Goal: Task Accomplishment & Management: Manage account settings

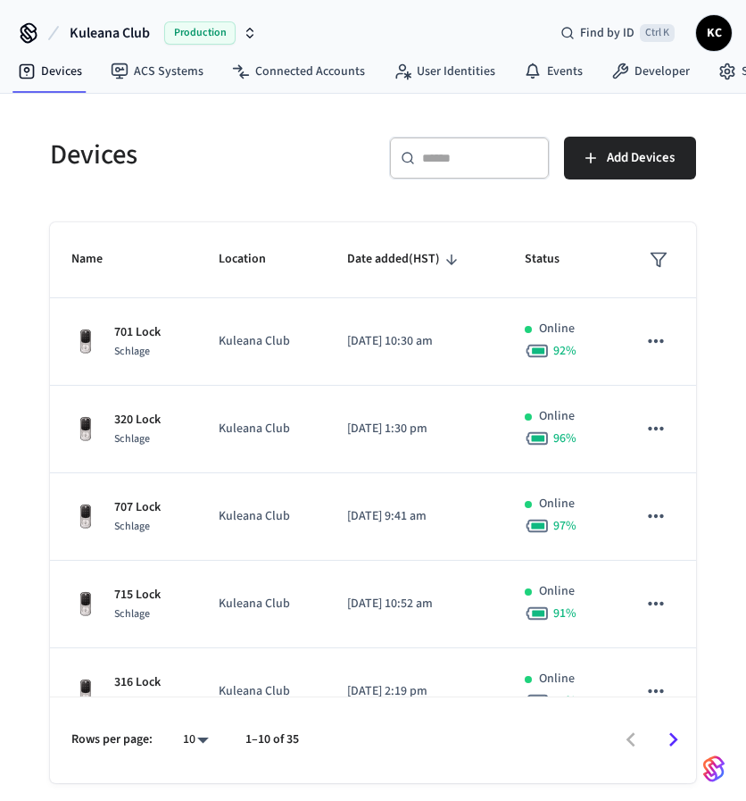
click at [440, 155] on input "text" at bounding box center [480, 158] width 116 height 18
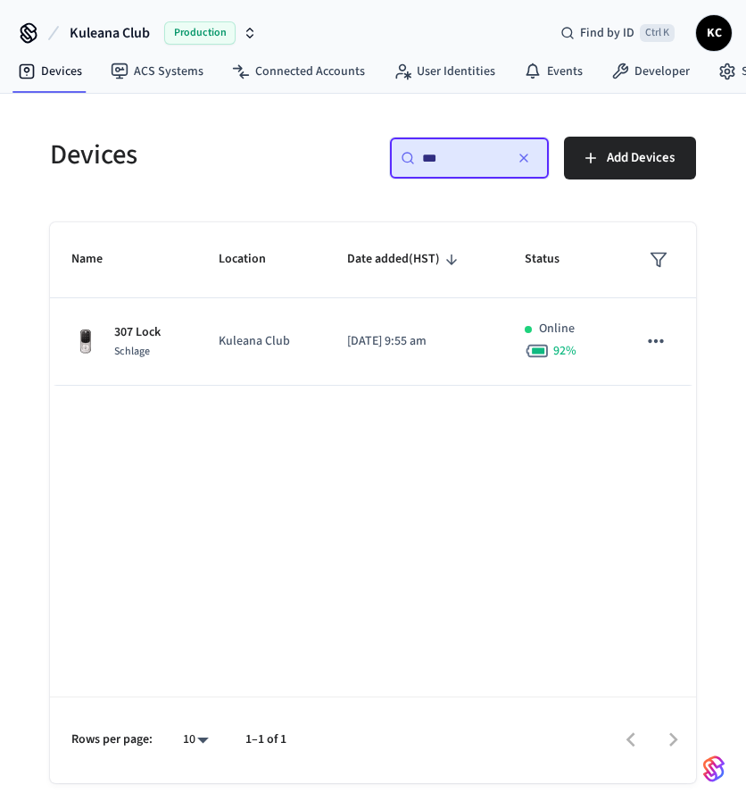
type input "***"
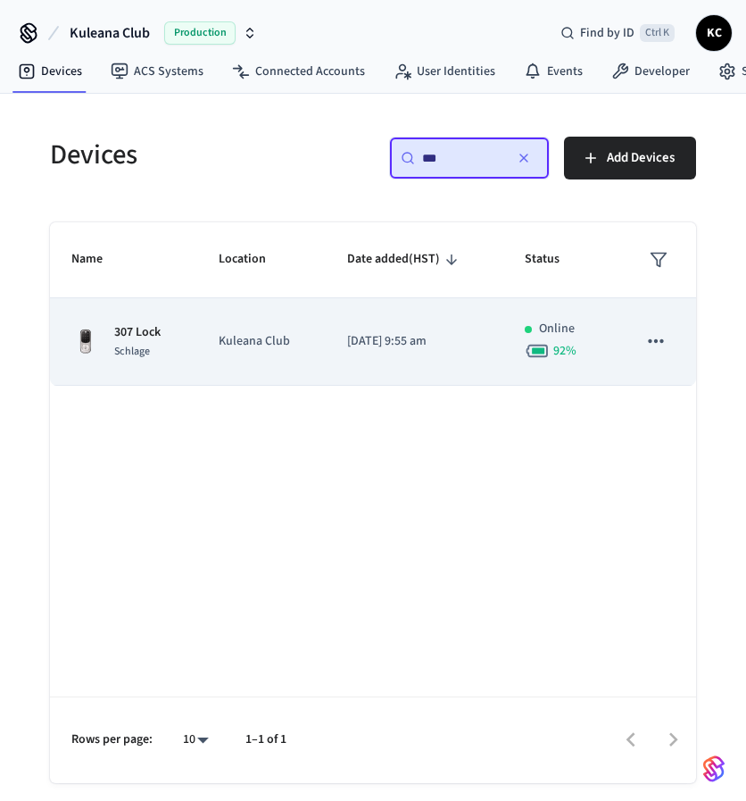
click at [247, 324] on td "Kuleana Club" at bounding box center [261, 341] width 128 height 87
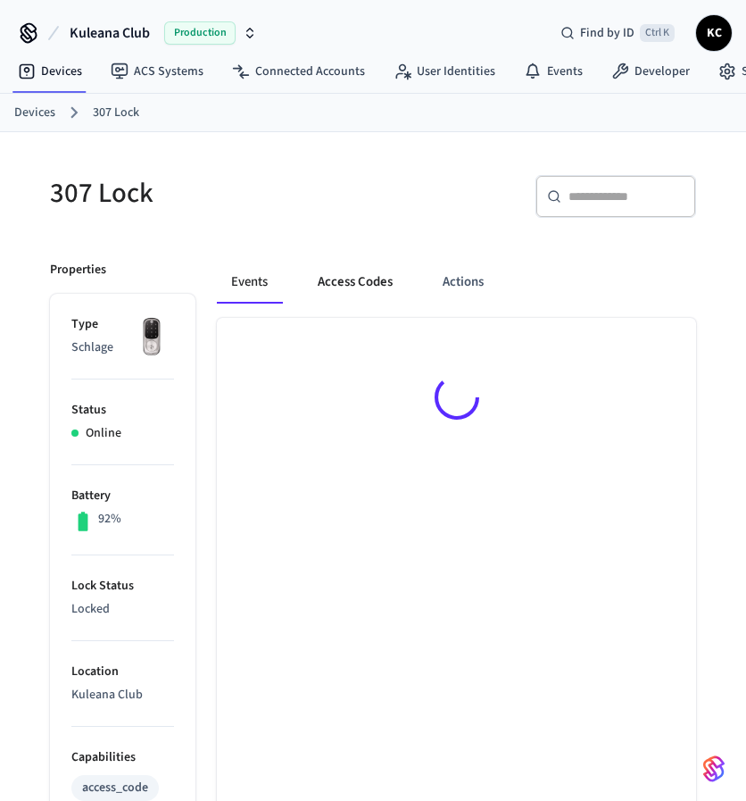
click at [360, 279] on button "Access Codes" at bounding box center [355, 282] width 104 height 43
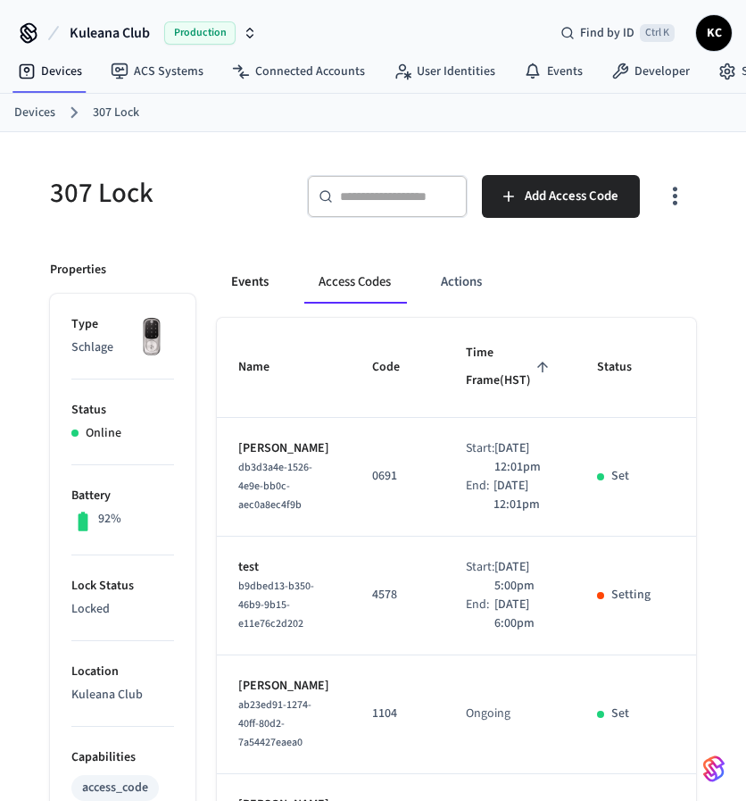
click at [236, 286] on button "Events" at bounding box center [250, 282] width 66 height 43
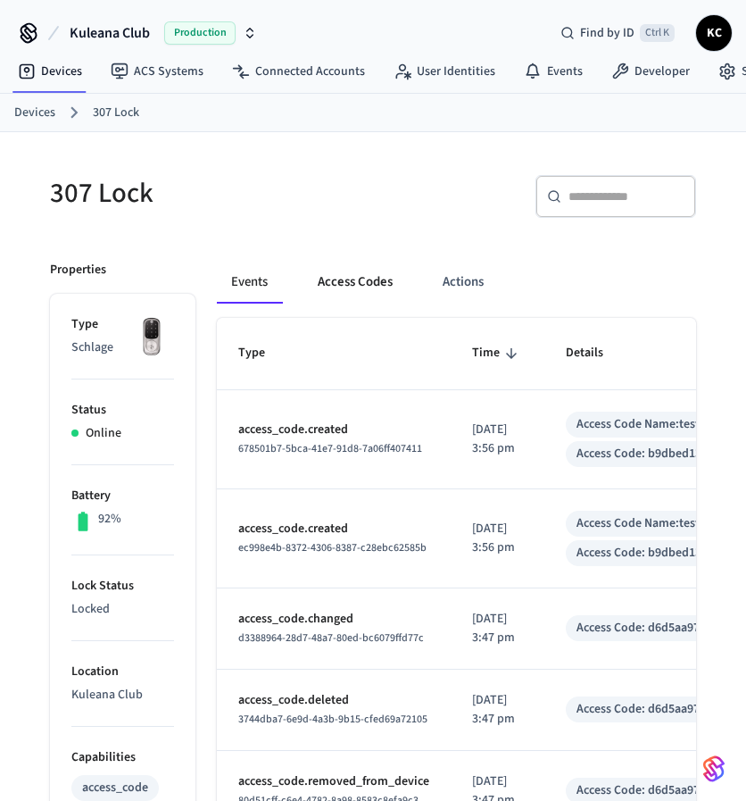
click at [354, 284] on button "Access Codes" at bounding box center [355, 282] width 104 height 43
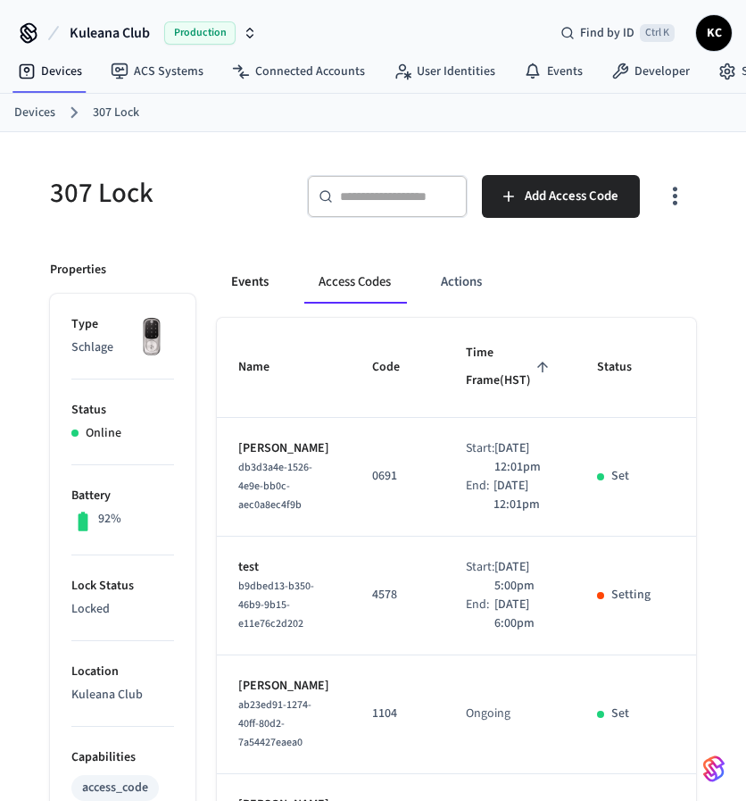
click at [268, 277] on button "Events" at bounding box center [250, 282] width 66 height 43
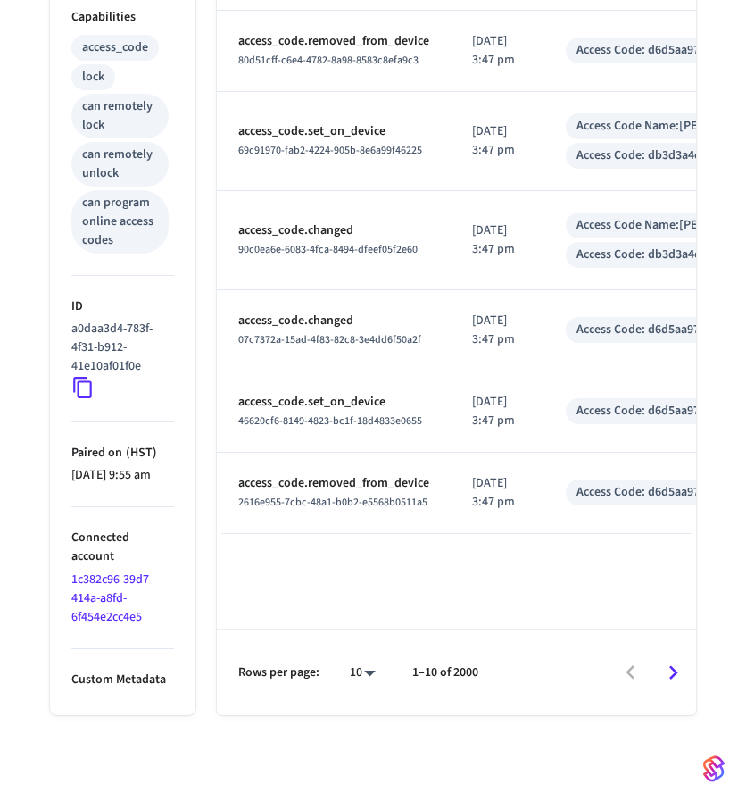
scroll to position [754, 0]
click at [669, 676] on icon "Go to next page" at bounding box center [674, 673] width 28 height 28
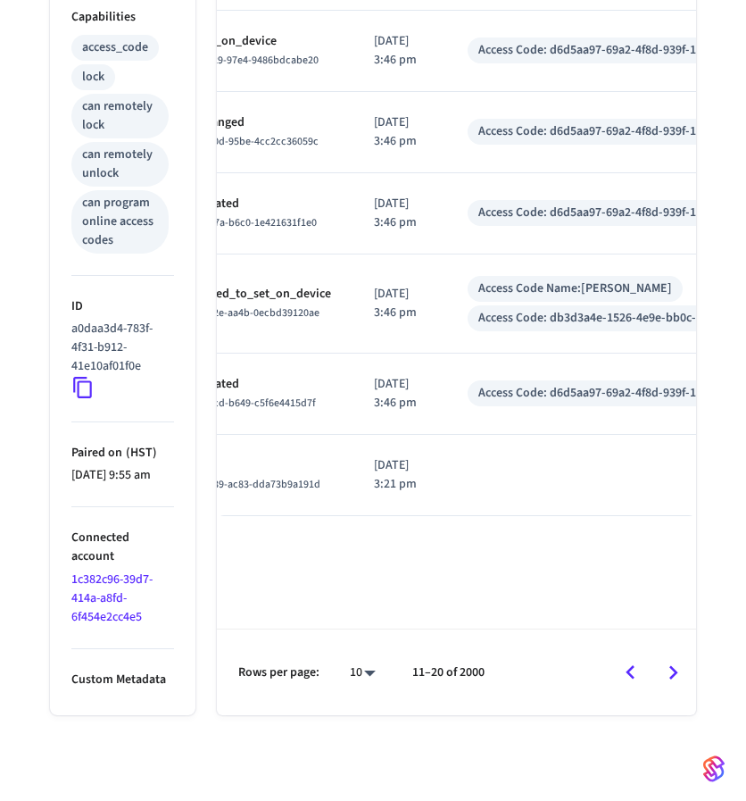
scroll to position [0, 120]
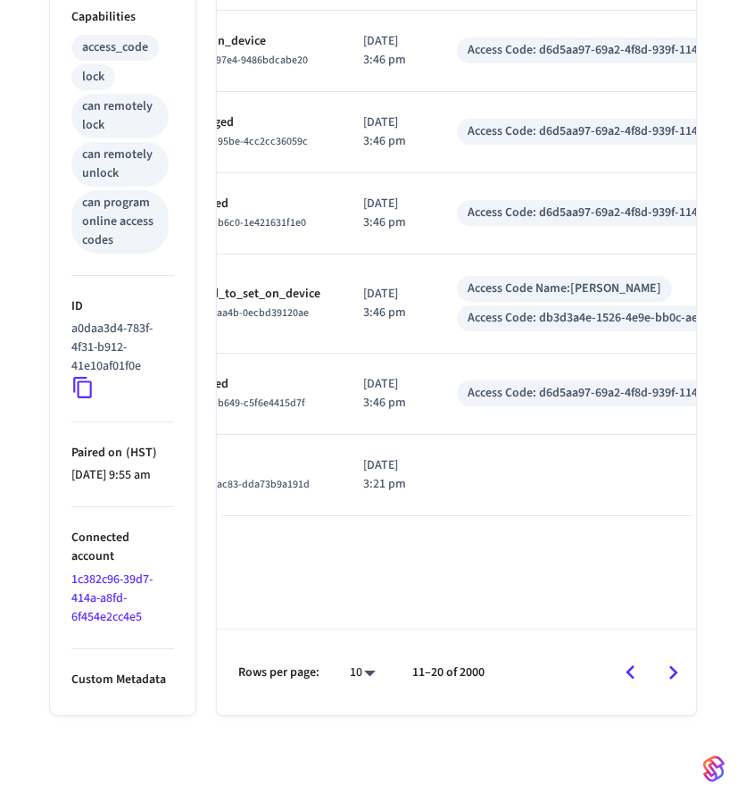
click at [679, 662] on icon "Go to next page" at bounding box center [674, 673] width 28 height 28
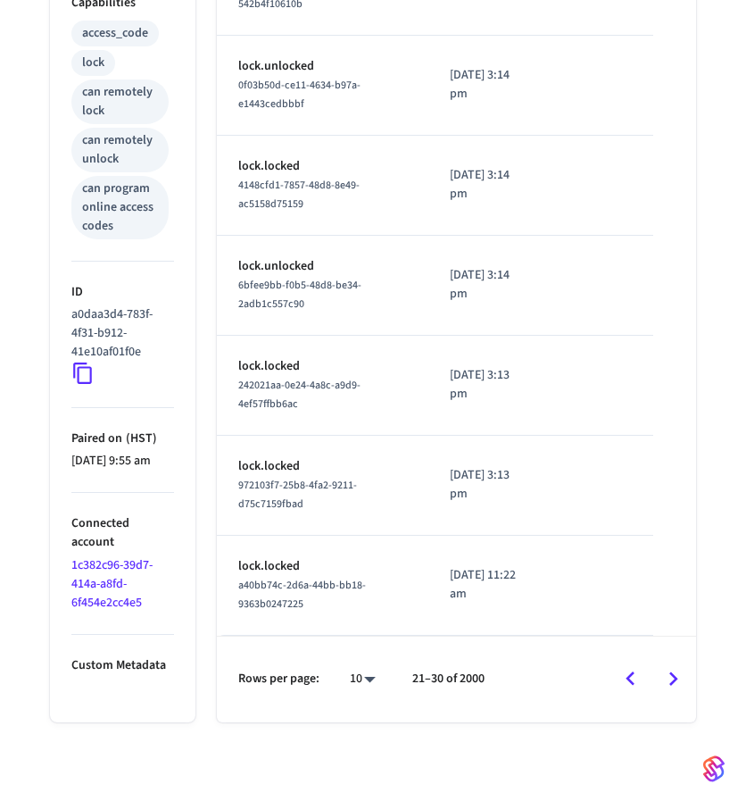
scroll to position [0, 0]
click at [669, 668] on icon "Go to next page" at bounding box center [674, 679] width 28 height 28
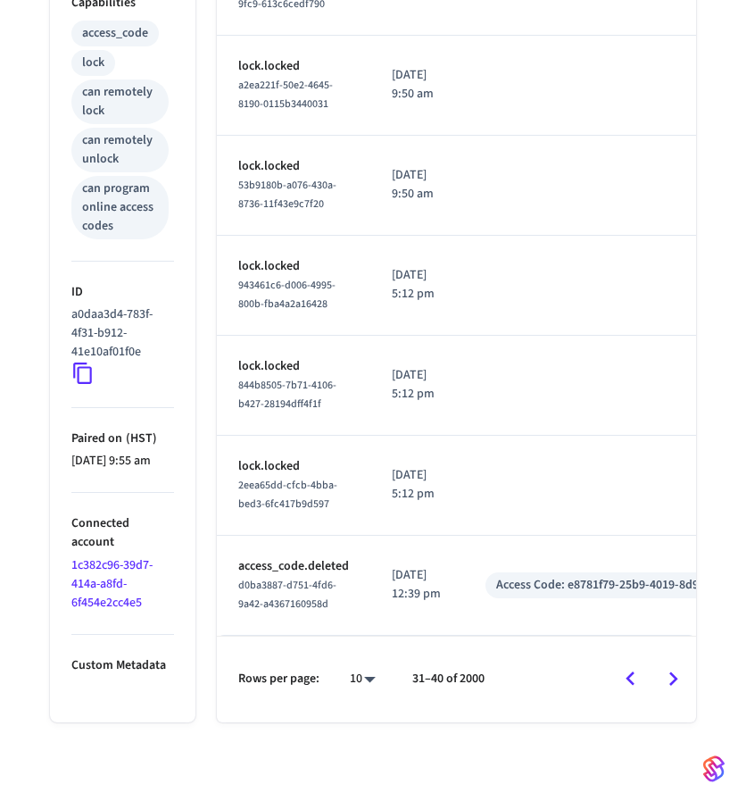
click at [671, 688] on icon "Go to next page" at bounding box center [674, 679] width 28 height 28
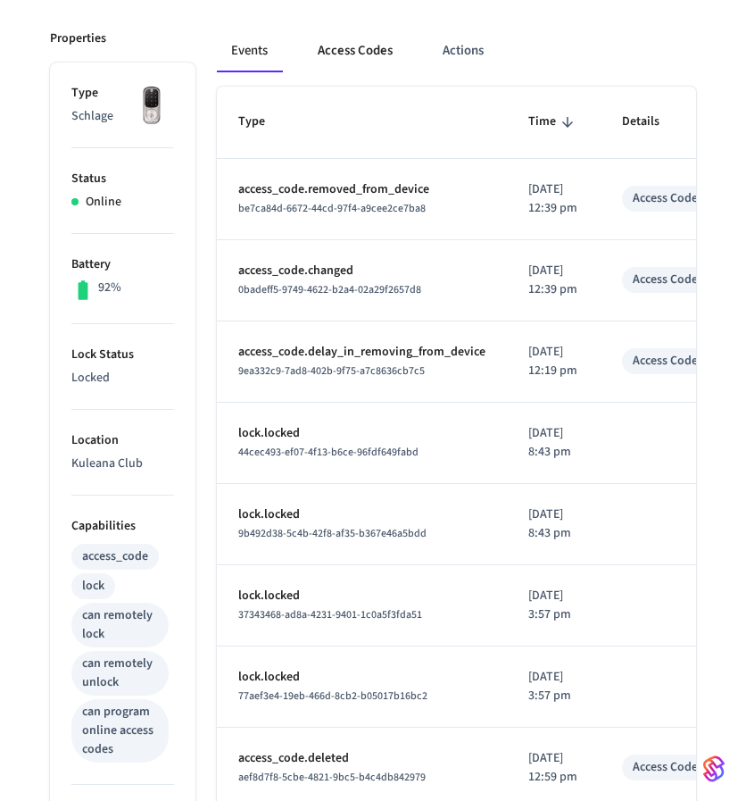
click at [378, 58] on button "Access Codes" at bounding box center [355, 50] width 104 height 43
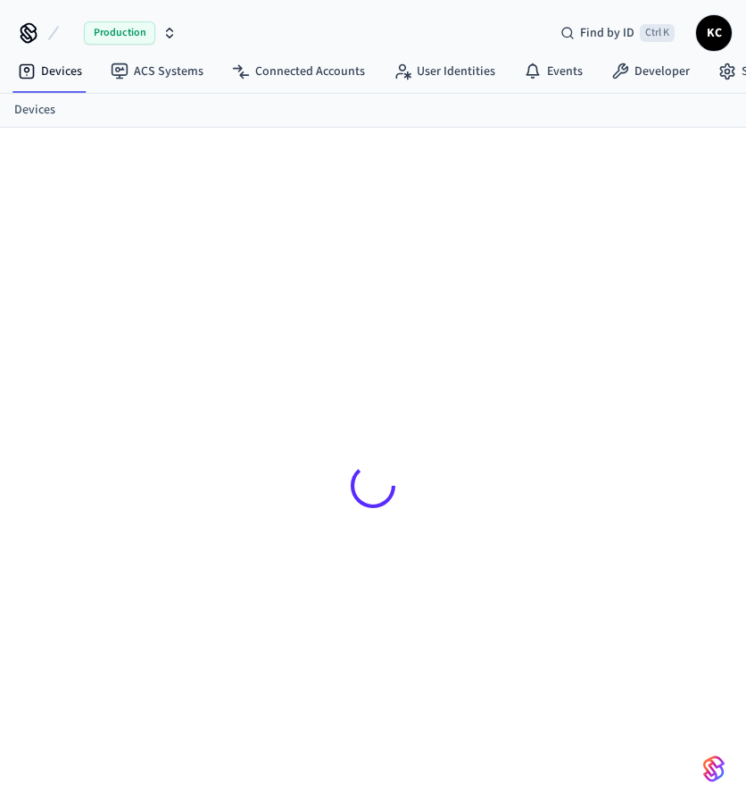
scroll to position [84, 0]
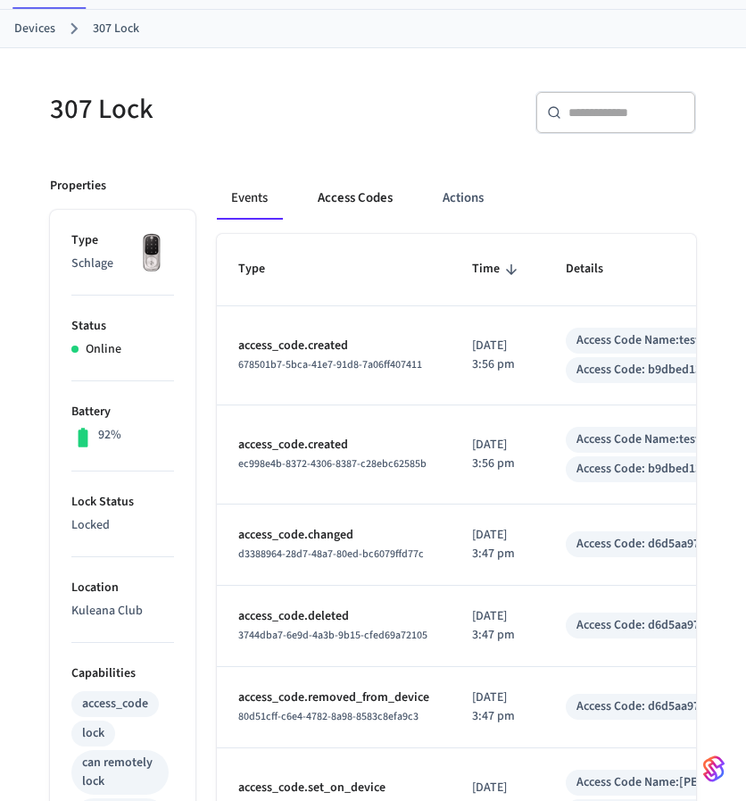
click at [362, 202] on button "Access Codes" at bounding box center [355, 198] width 104 height 43
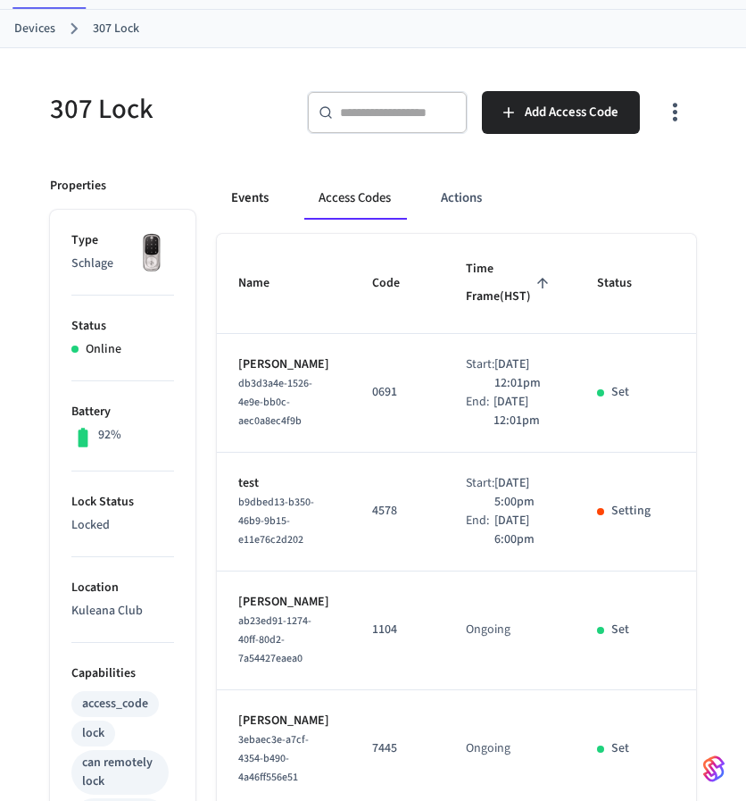
click at [250, 208] on button "Events" at bounding box center [250, 198] width 66 height 43
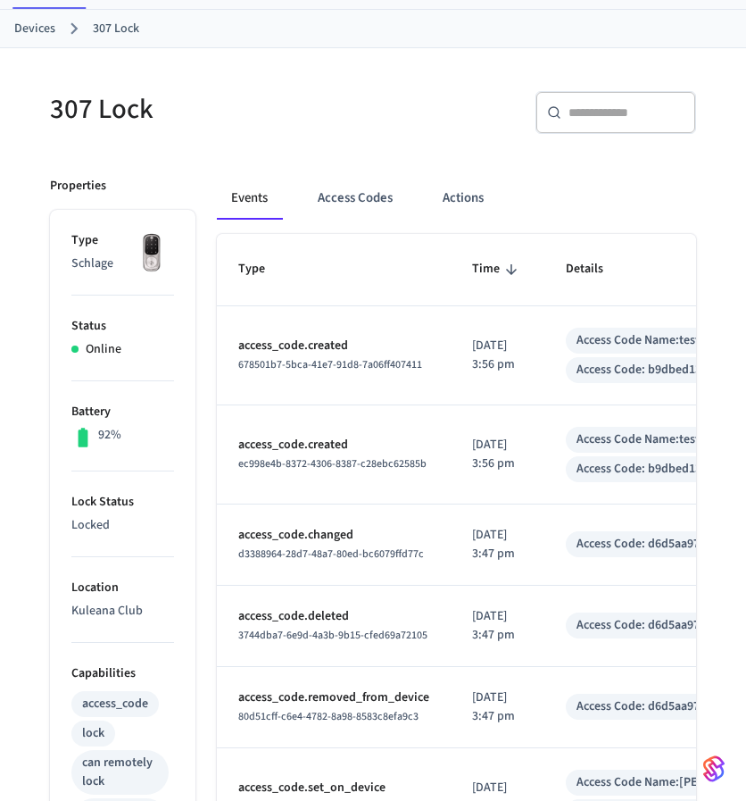
scroll to position [0, 0]
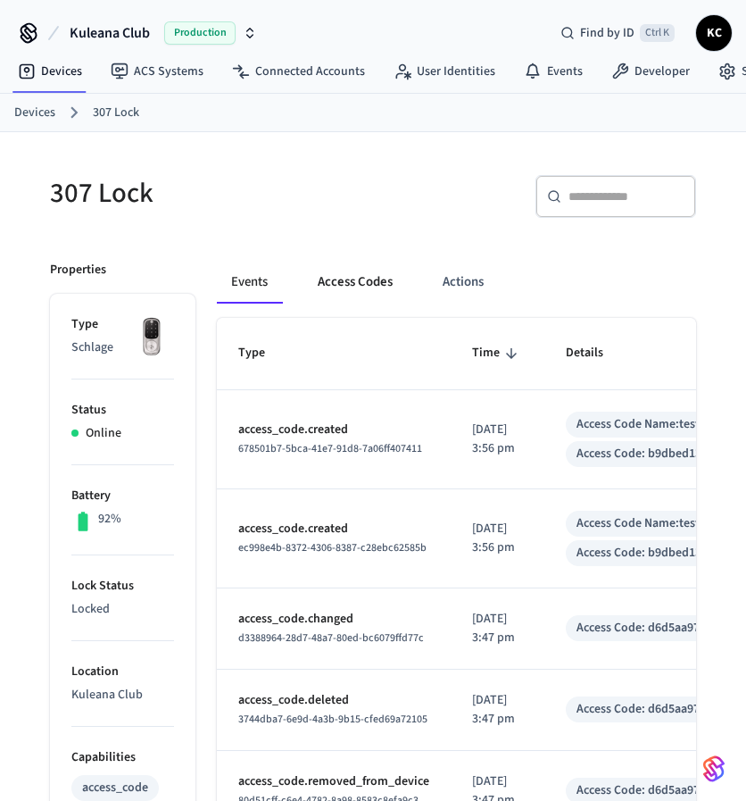
click at [358, 283] on button "Access Codes" at bounding box center [355, 282] width 104 height 43
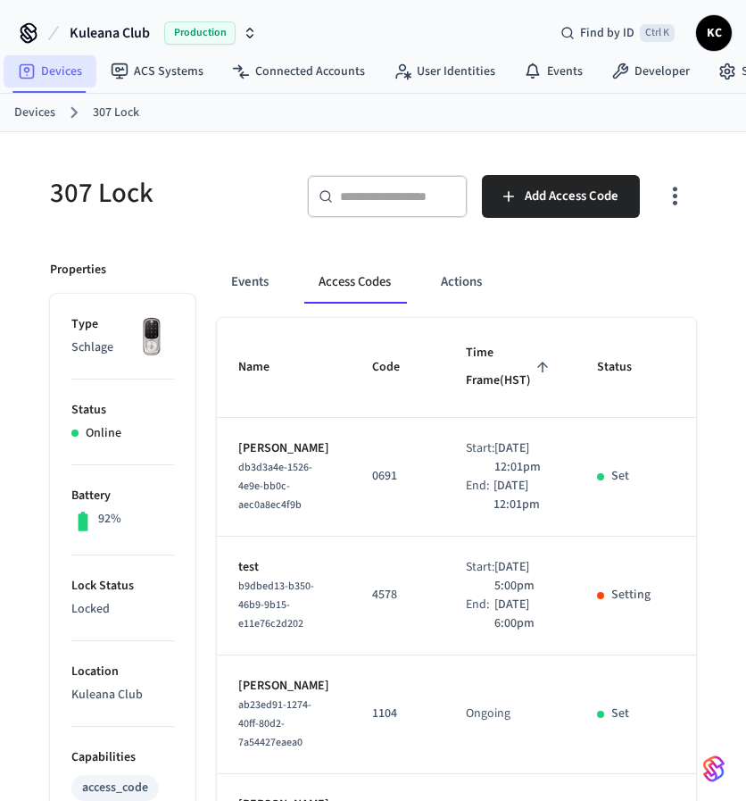
click at [35, 70] on icon at bounding box center [27, 71] width 18 height 18
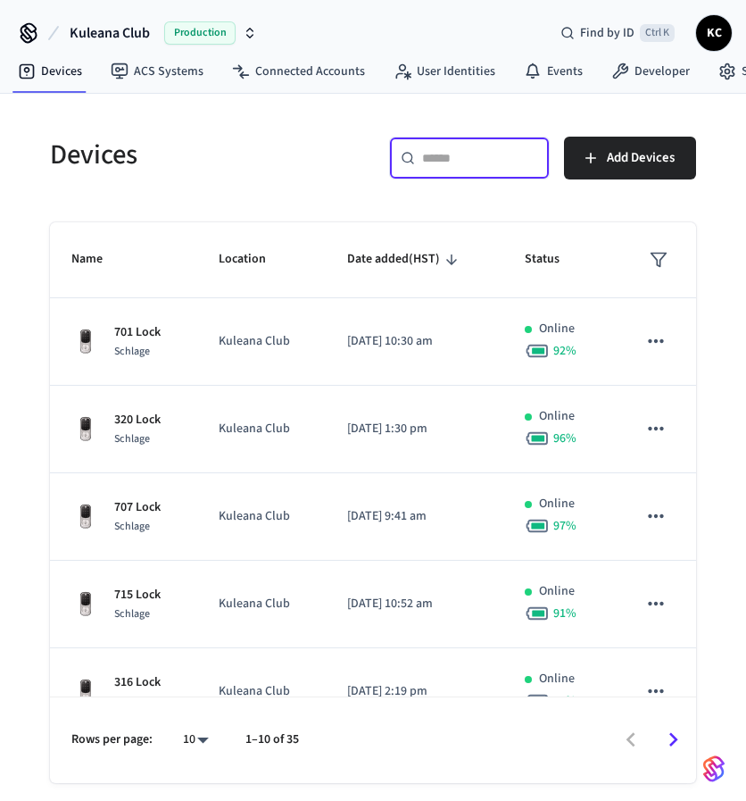
click at [463, 160] on input "text" at bounding box center [480, 158] width 116 height 18
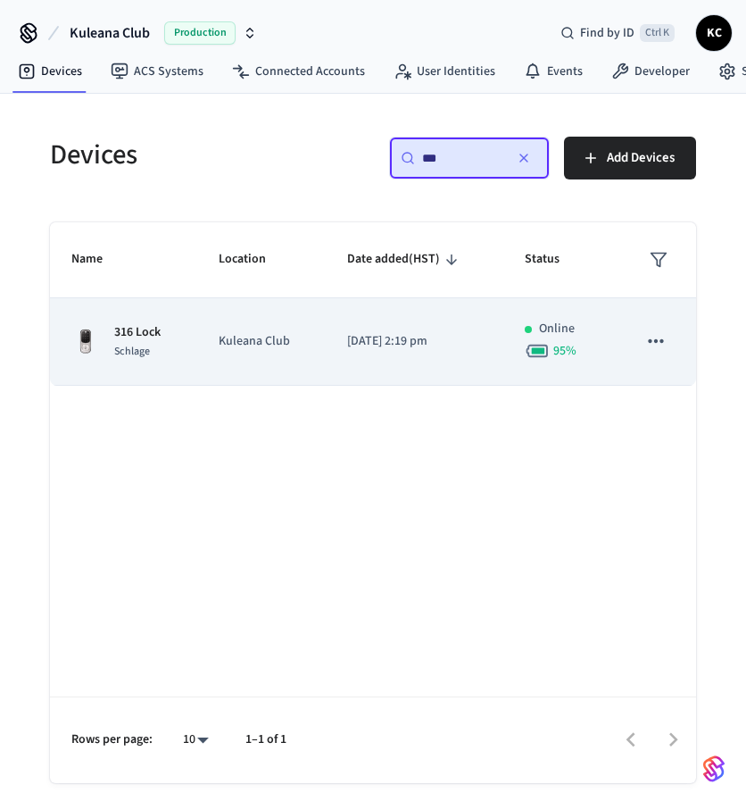
type input "***"
click at [237, 346] on p "Kuleana Club" at bounding box center [261, 341] width 85 height 19
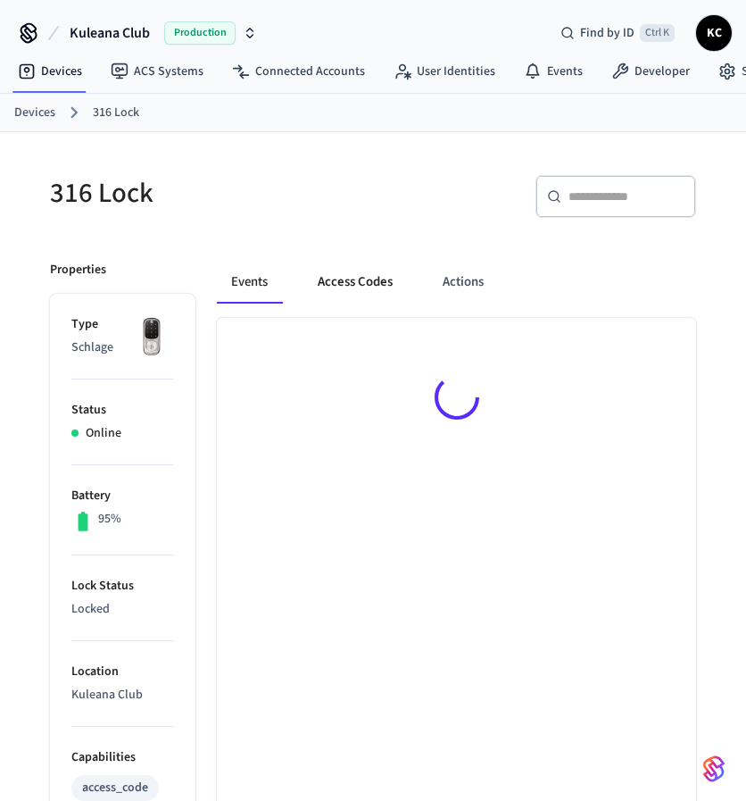
click at [367, 285] on button "Access Codes" at bounding box center [355, 282] width 104 height 43
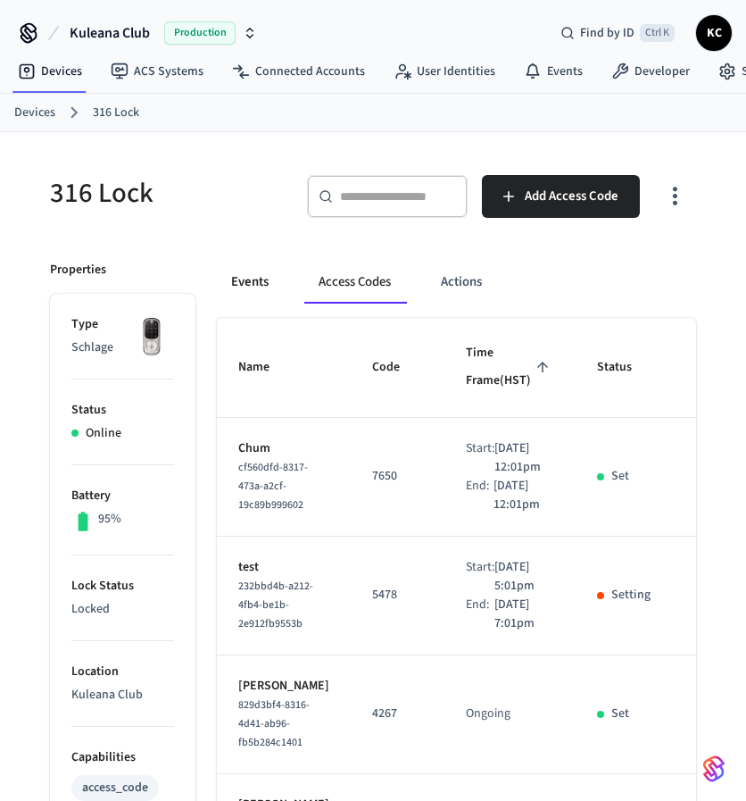
click at [252, 284] on button "Events" at bounding box center [250, 282] width 66 height 43
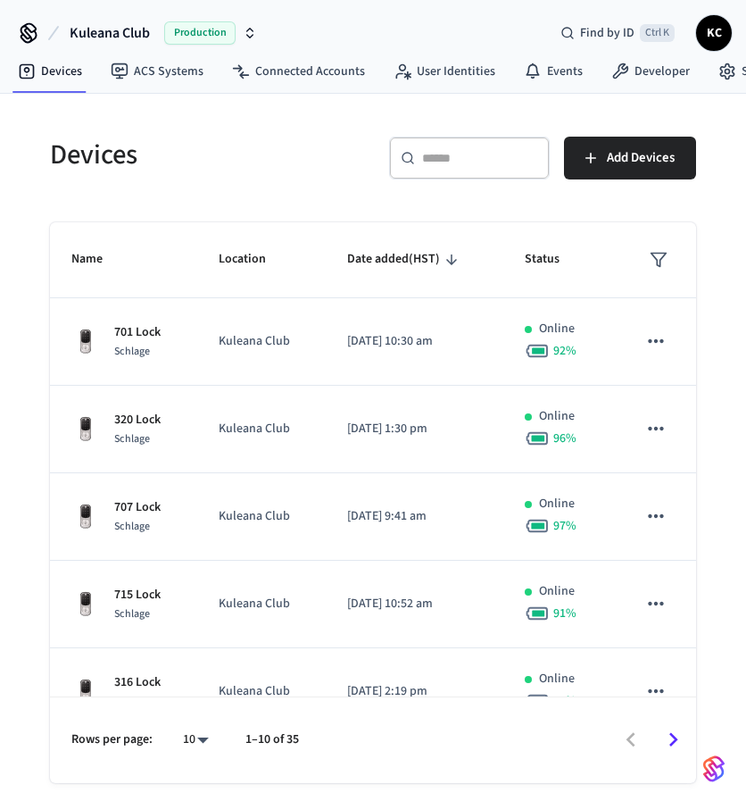
click at [449, 155] on input "text" at bounding box center [480, 158] width 116 height 18
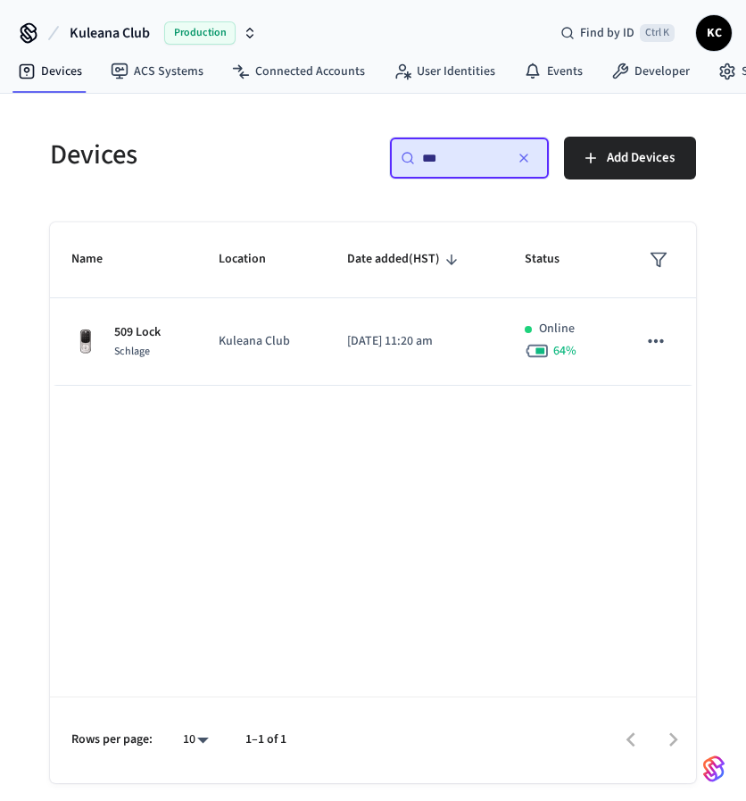
type input "***"
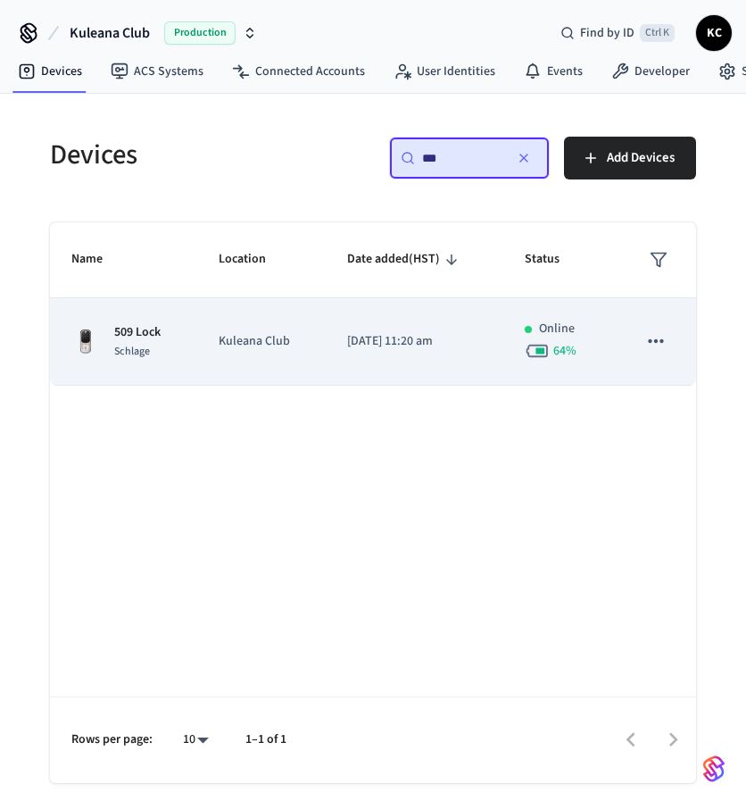
click at [348, 337] on p "[DATE] 11:20 am" at bounding box center [414, 341] width 135 height 19
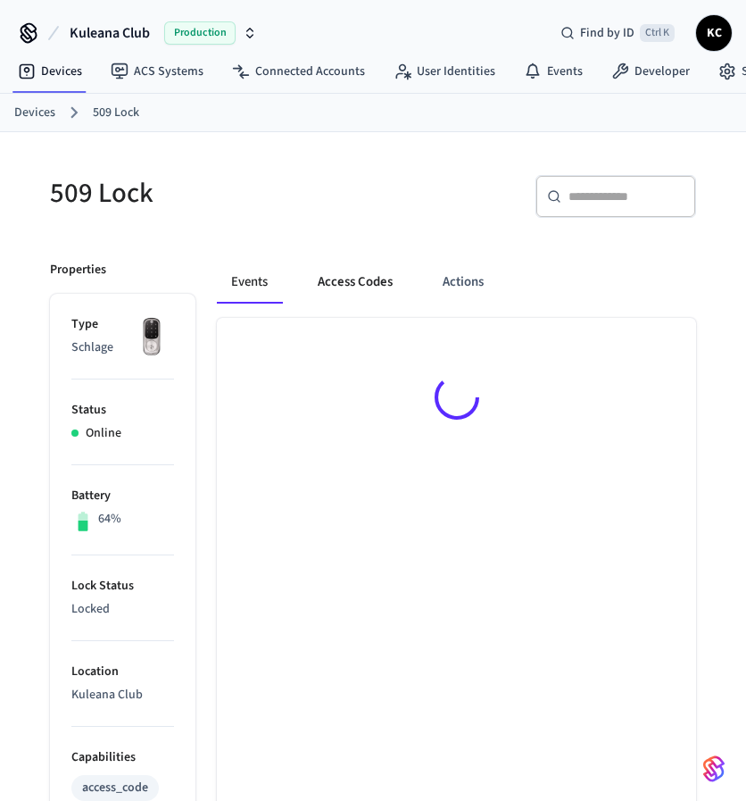
click at [350, 291] on button "Access Codes" at bounding box center [355, 282] width 104 height 43
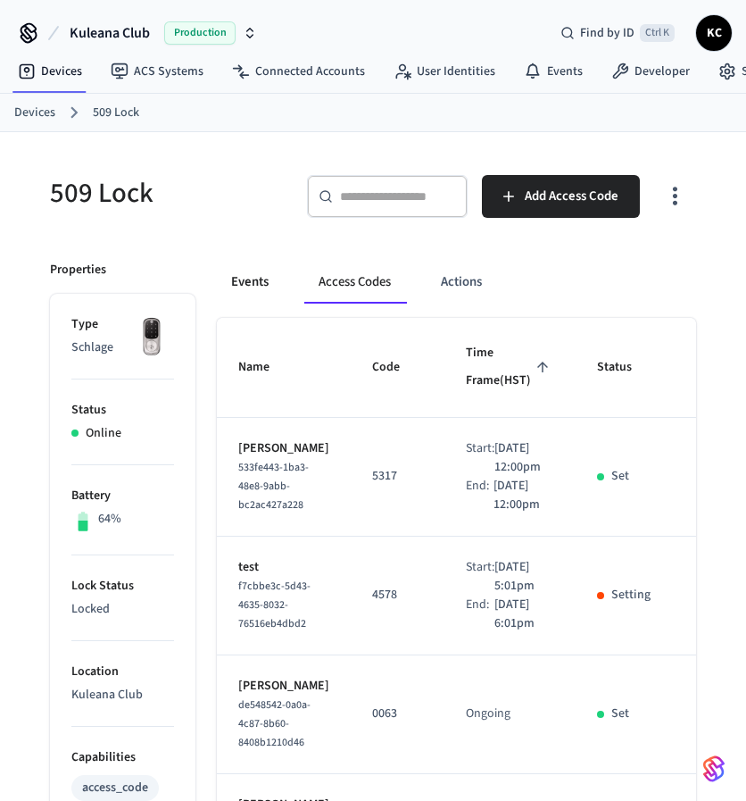
click at [256, 280] on button "Events" at bounding box center [250, 282] width 66 height 43
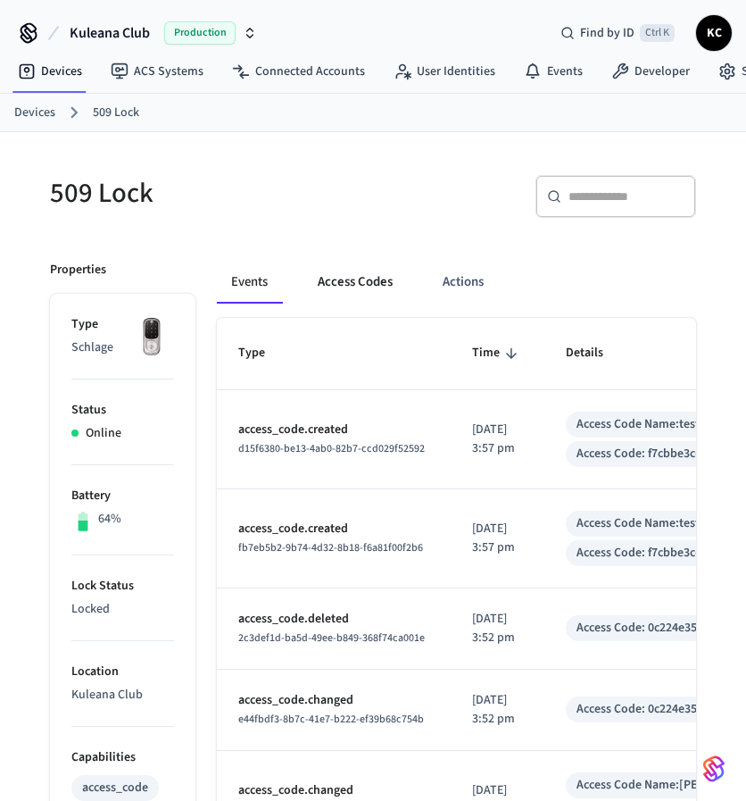
click at [316, 285] on button "Access Codes" at bounding box center [355, 282] width 104 height 43
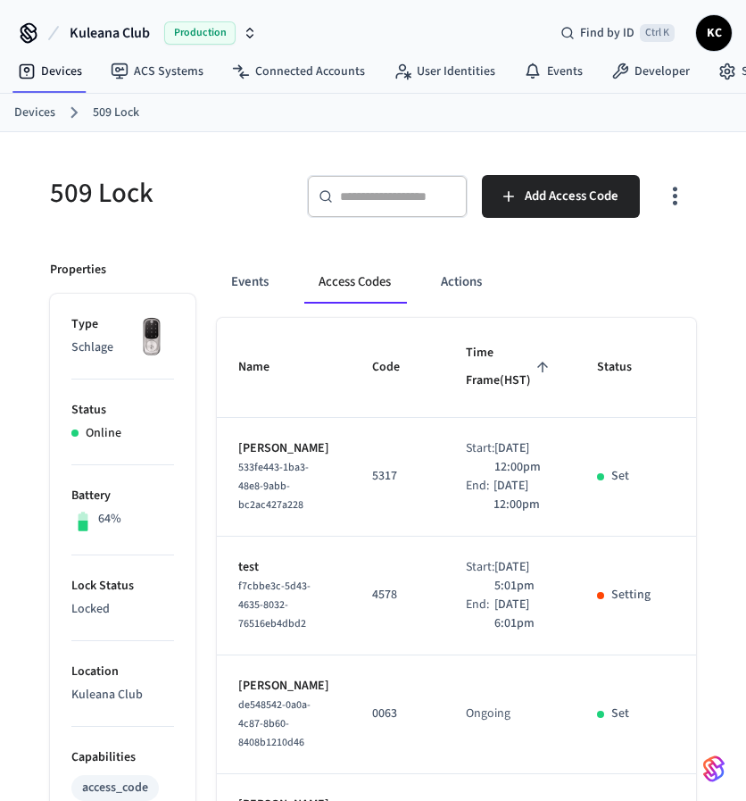
scroll to position [0, 187]
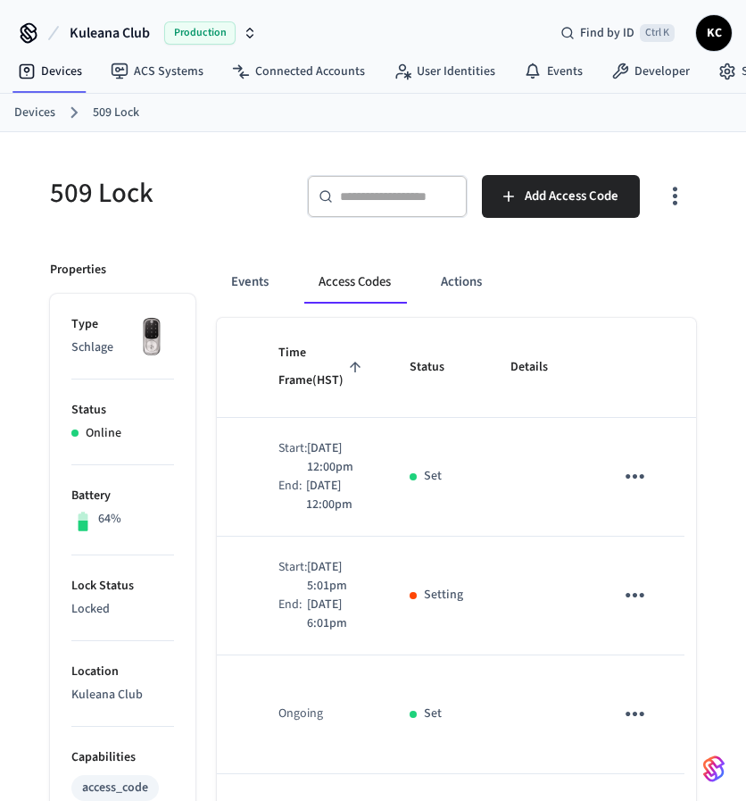
click at [621, 609] on icon "sticky table" at bounding box center [635, 595] width 28 height 28
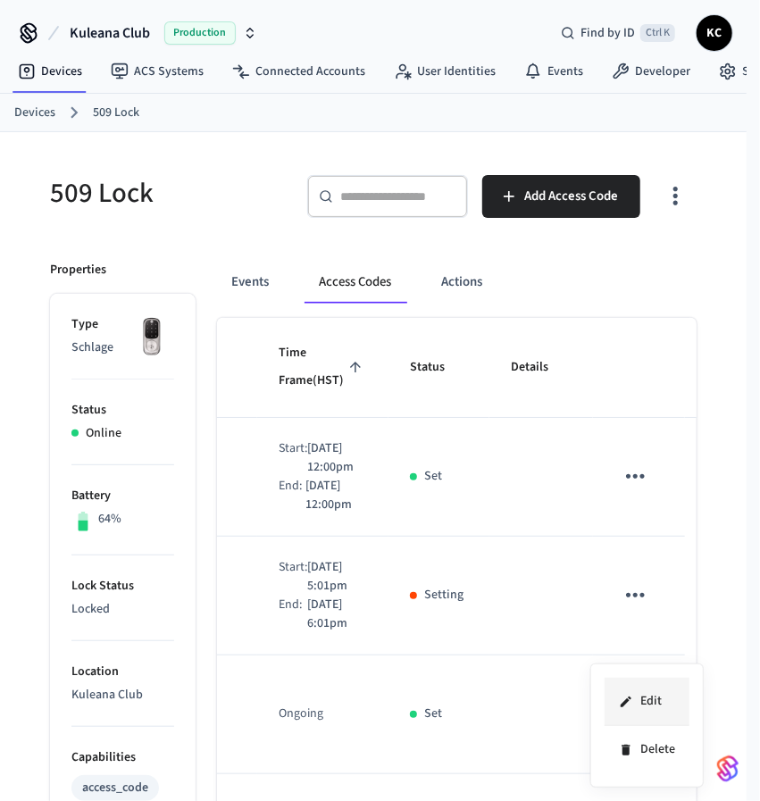
click at [645, 704] on li "Edit" at bounding box center [646, 702] width 85 height 48
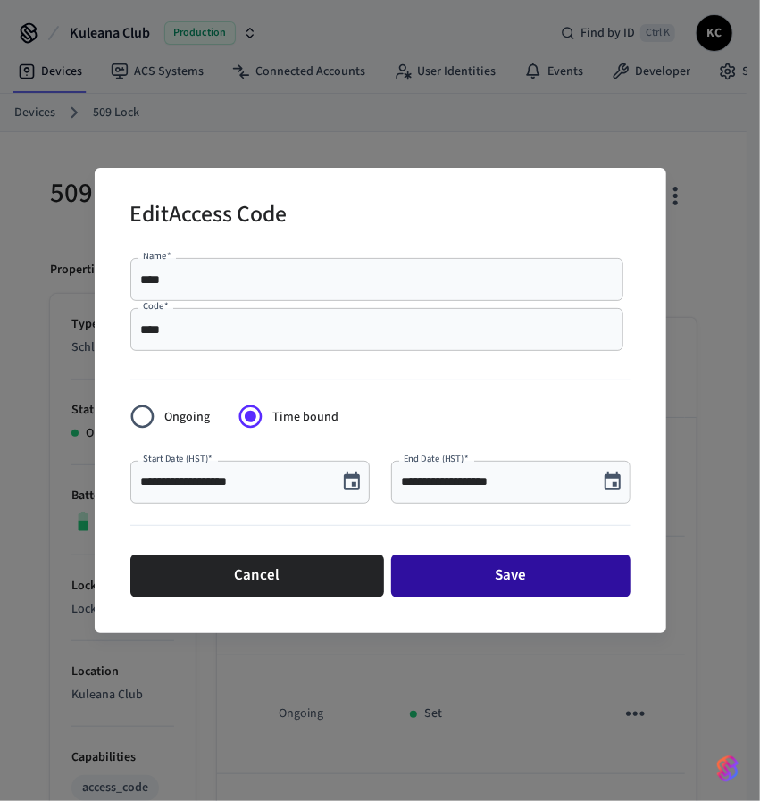
click at [523, 565] on button "Save" at bounding box center [510, 575] width 239 height 43
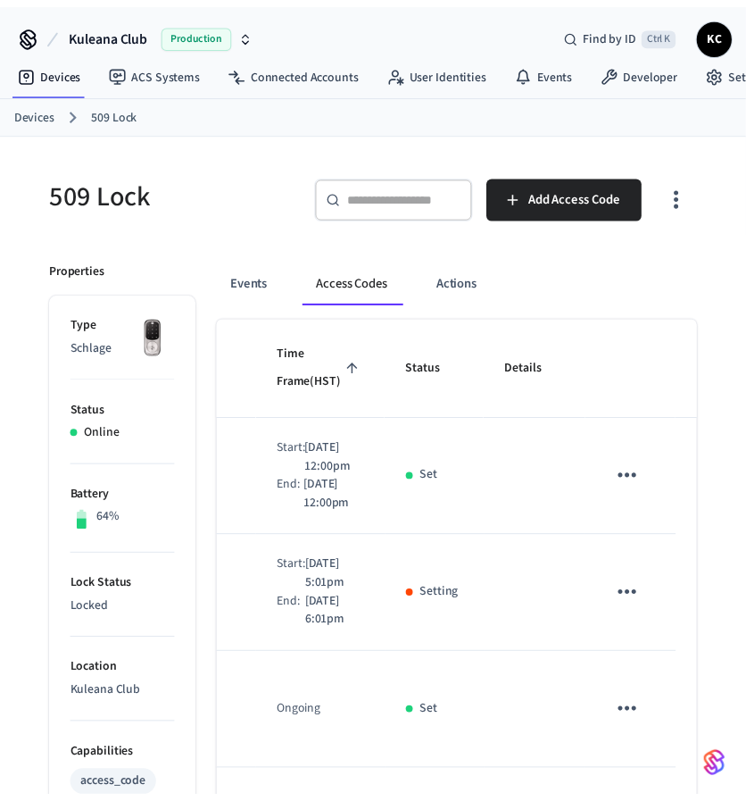
scroll to position [0, 178]
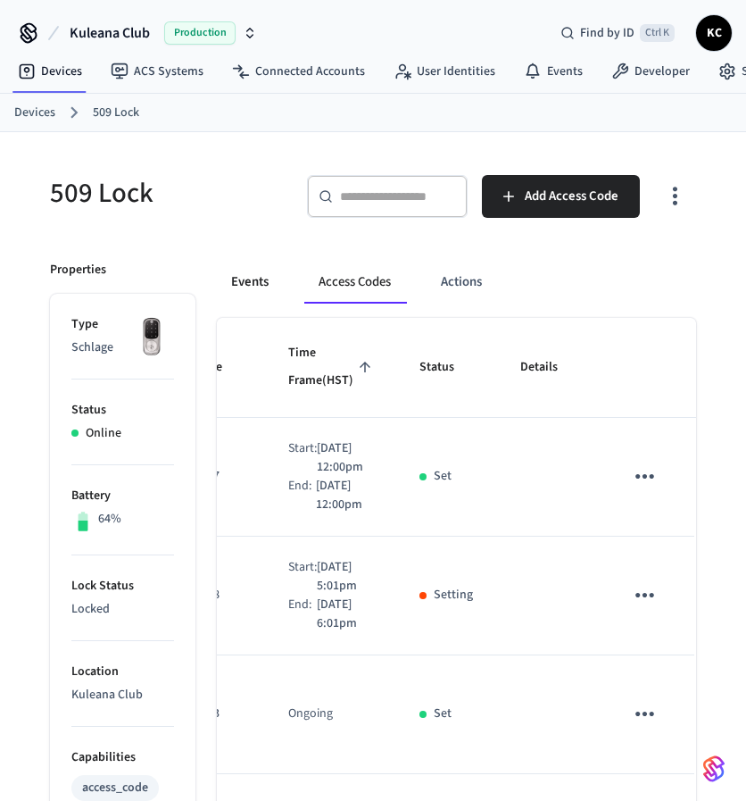
click at [245, 277] on button "Events" at bounding box center [250, 282] width 66 height 43
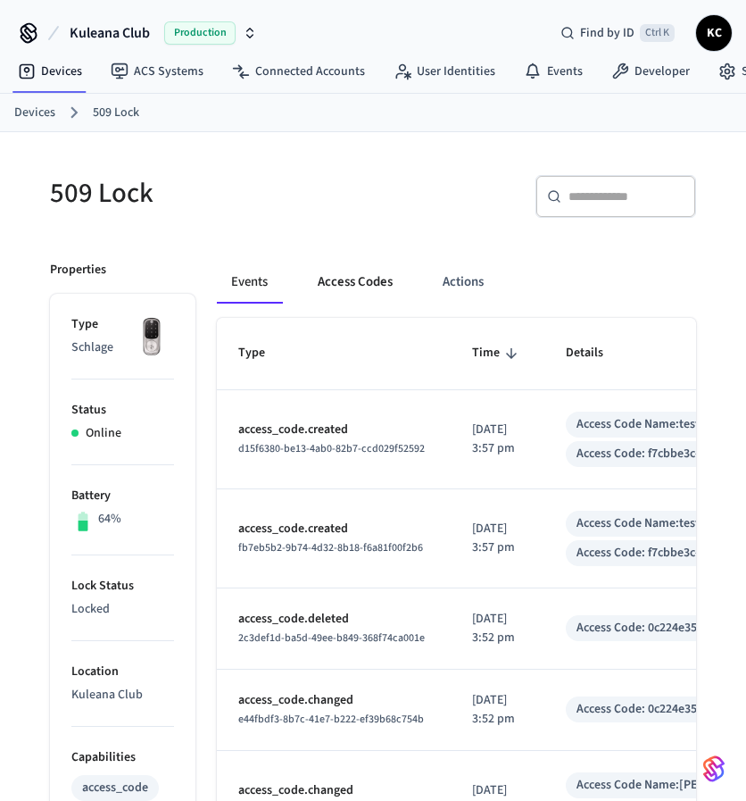
click at [349, 280] on button "Access Codes" at bounding box center [355, 282] width 104 height 43
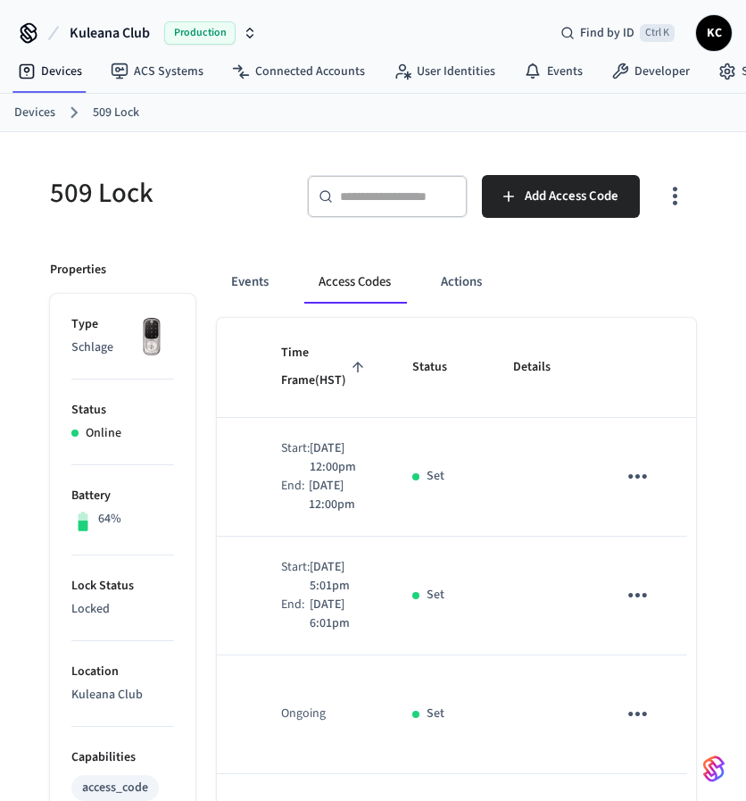
scroll to position [0, 187]
click at [621, 609] on icon "sticky table" at bounding box center [635, 595] width 28 height 28
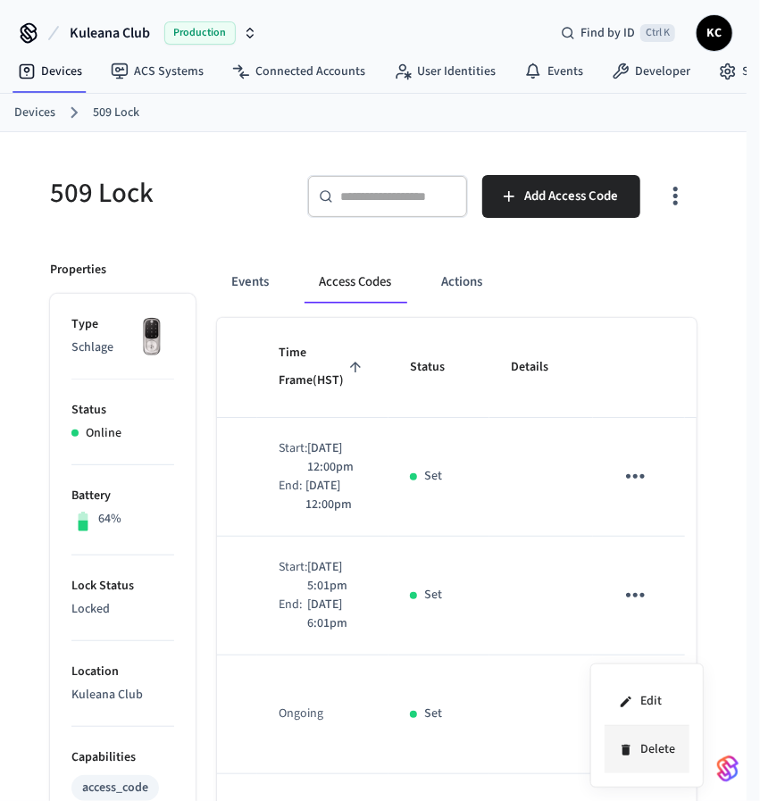
click at [653, 753] on li "Delete" at bounding box center [646, 749] width 85 height 47
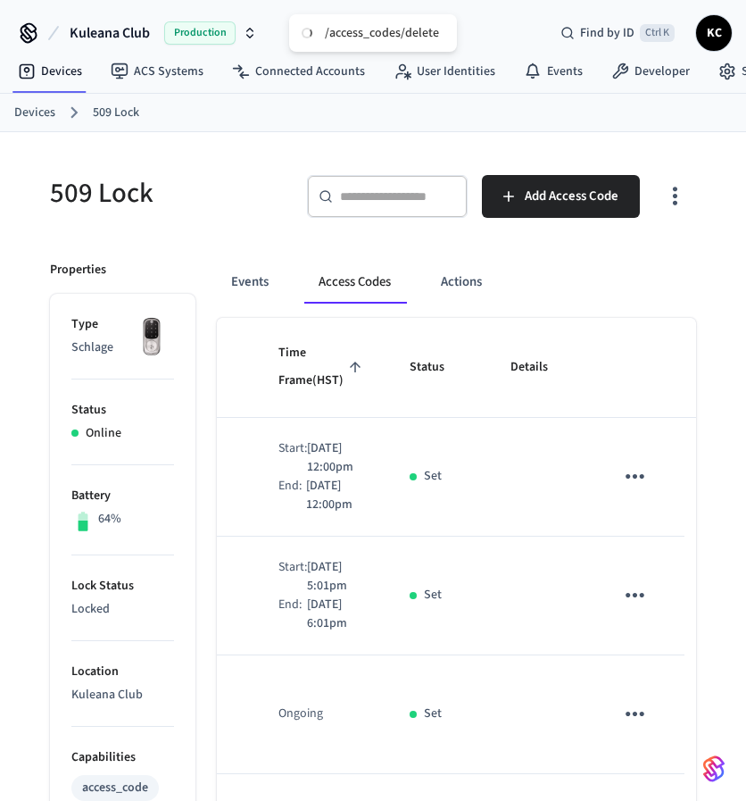
scroll to position [0, 178]
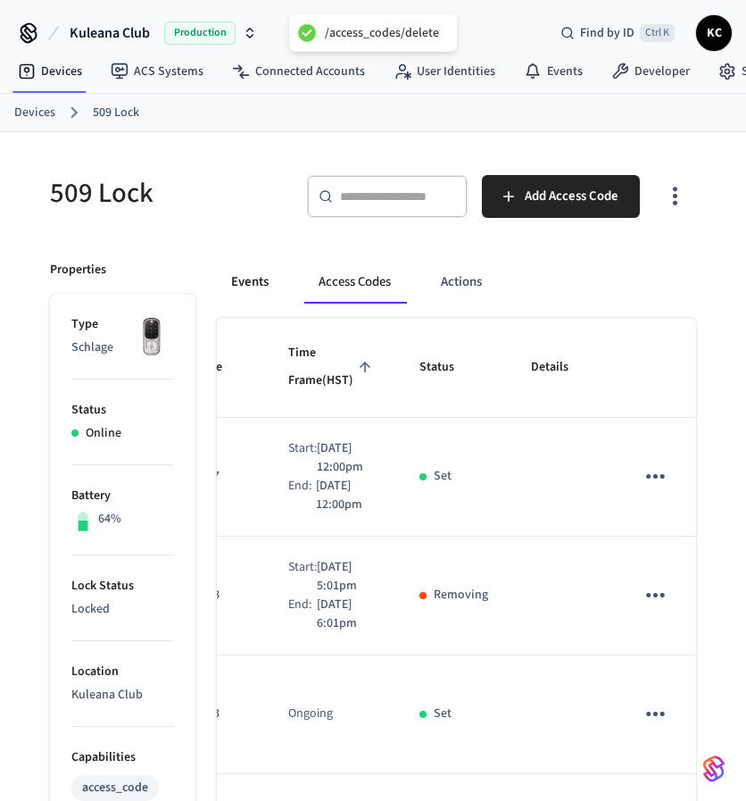
click at [250, 286] on button "Events" at bounding box center [250, 282] width 66 height 43
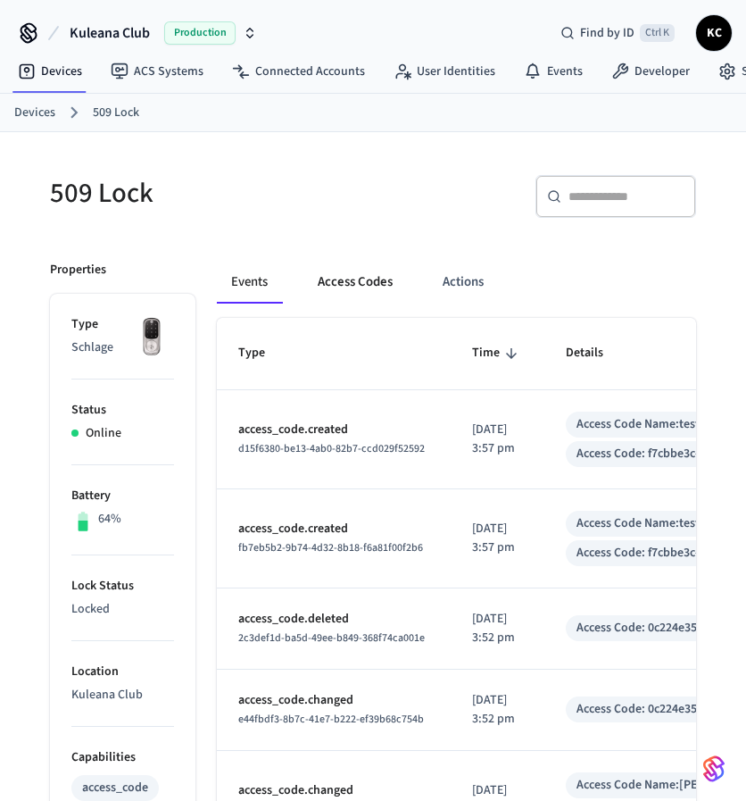
click at [350, 275] on button "Access Codes" at bounding box center [355, 282] width 104 height 43
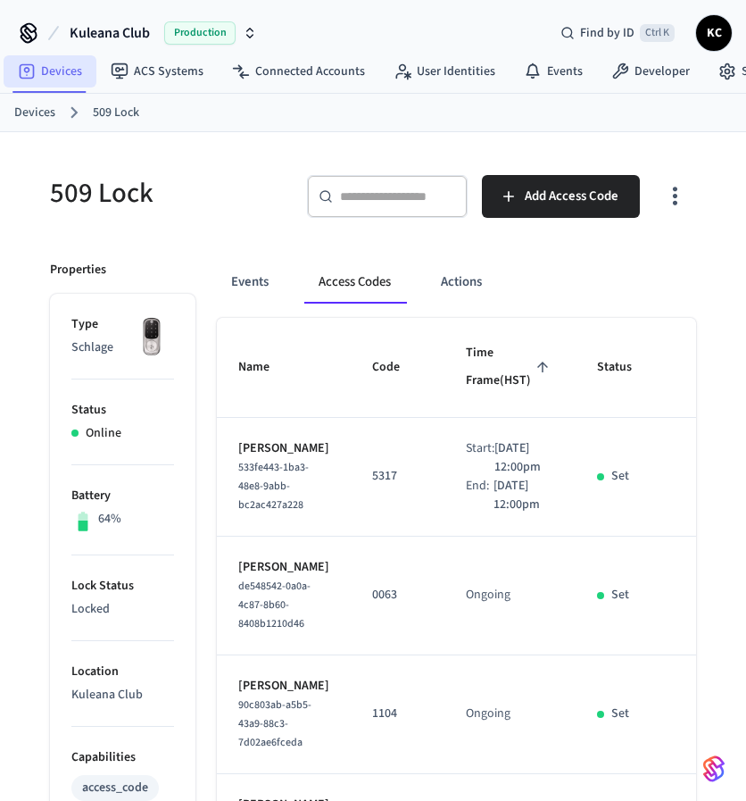
click at [41, 72] on link "Devices" at bounding box center [50, 71] width 93 height 32
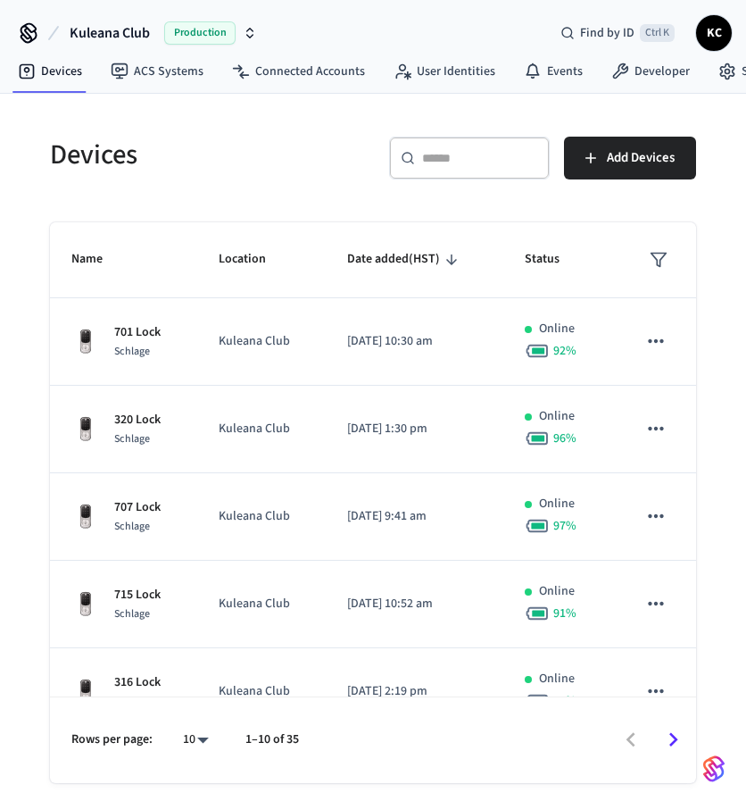
click at [468, 154] on input "text" at bounding box center [480, 158] width 116 height 18
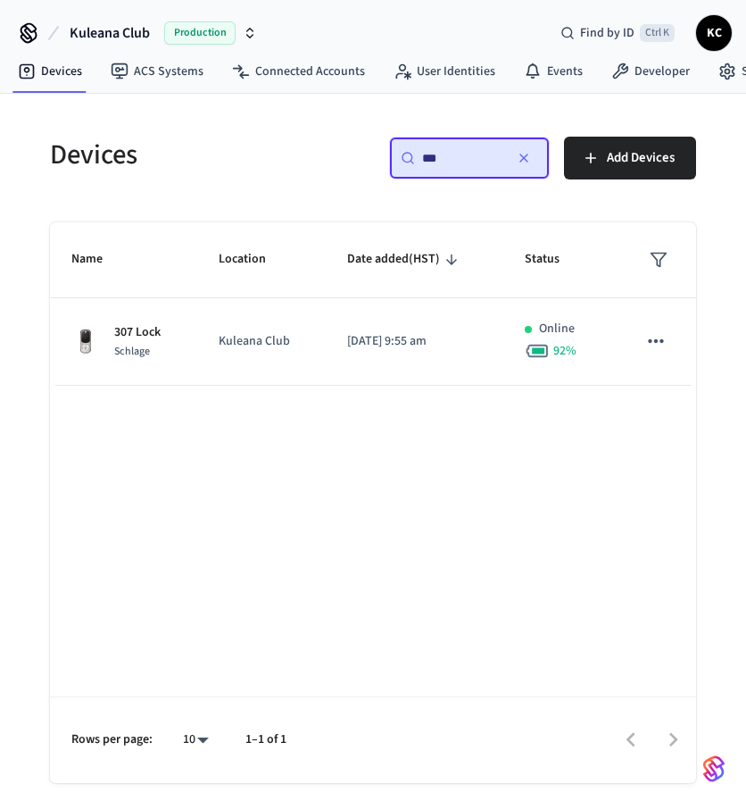
type input "***"
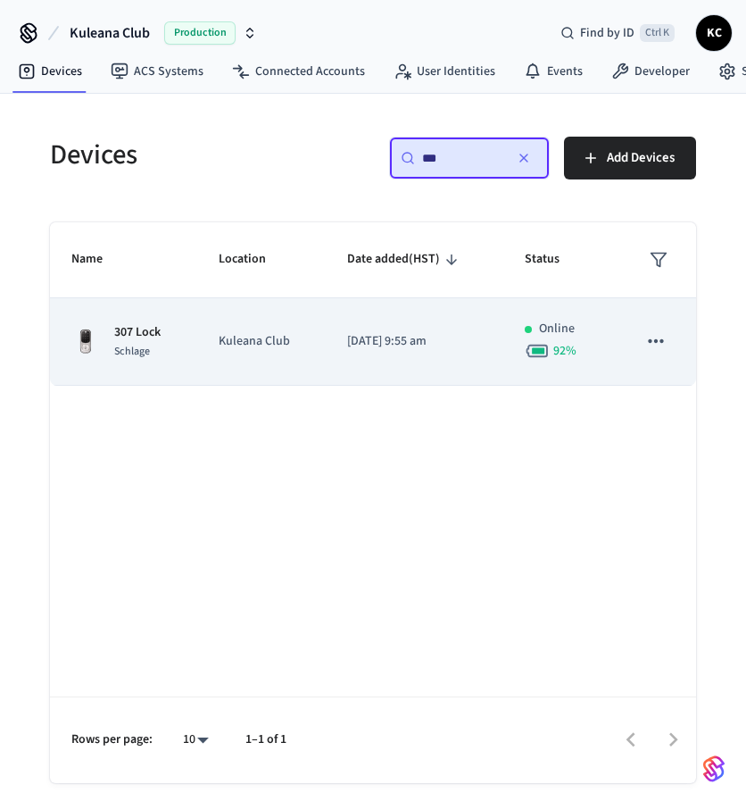
click at [311, 313] on td "Kuleana Club" at bounding box center [261, 341] width 128 height 87
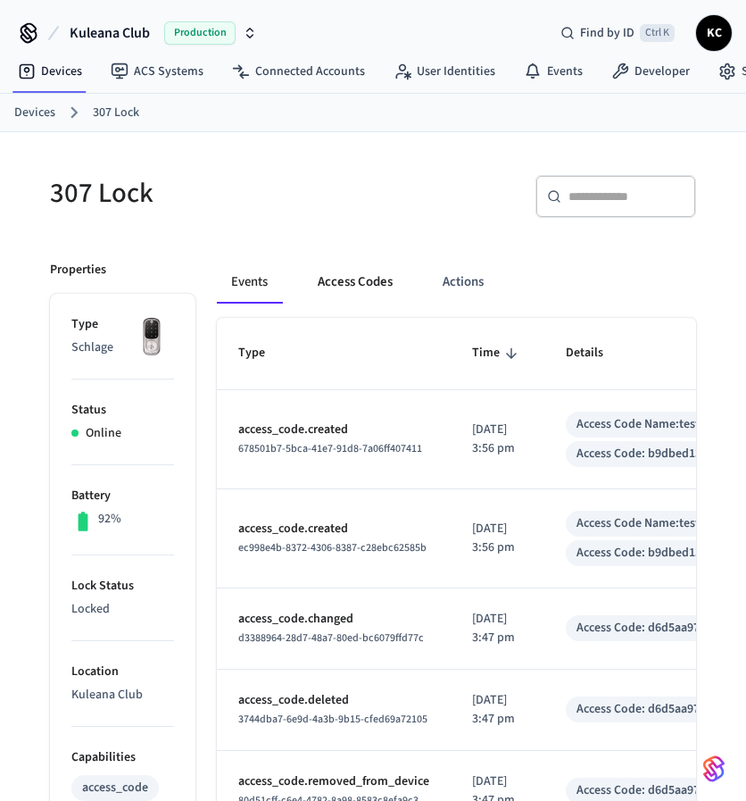
click at [351, 270] on button "Access Codes" at bounding box center [355, 282] width 104 height 43
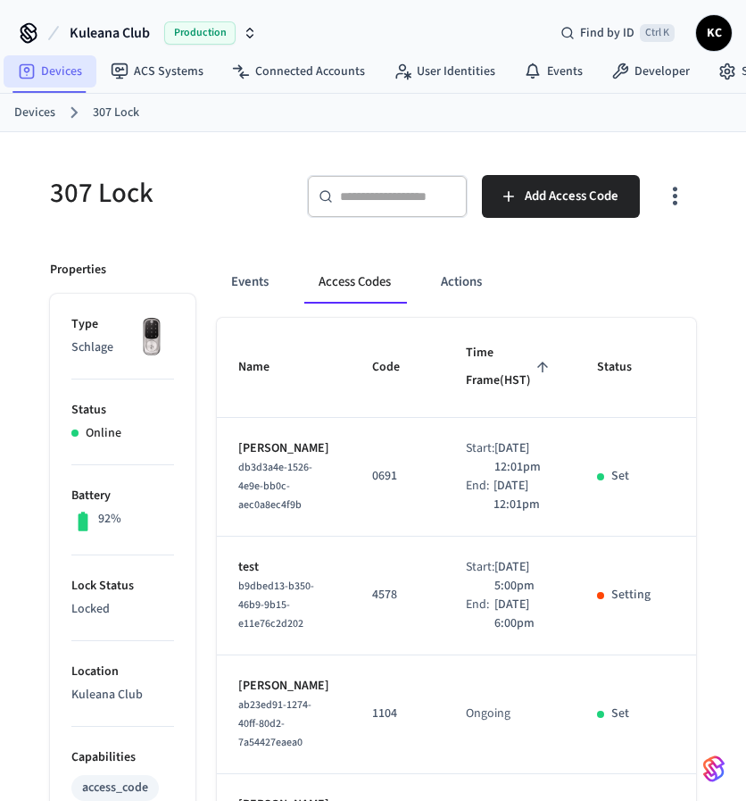
click at [59, 71] on link "Devices" at bounding box center [50, 71] width 93 height 32
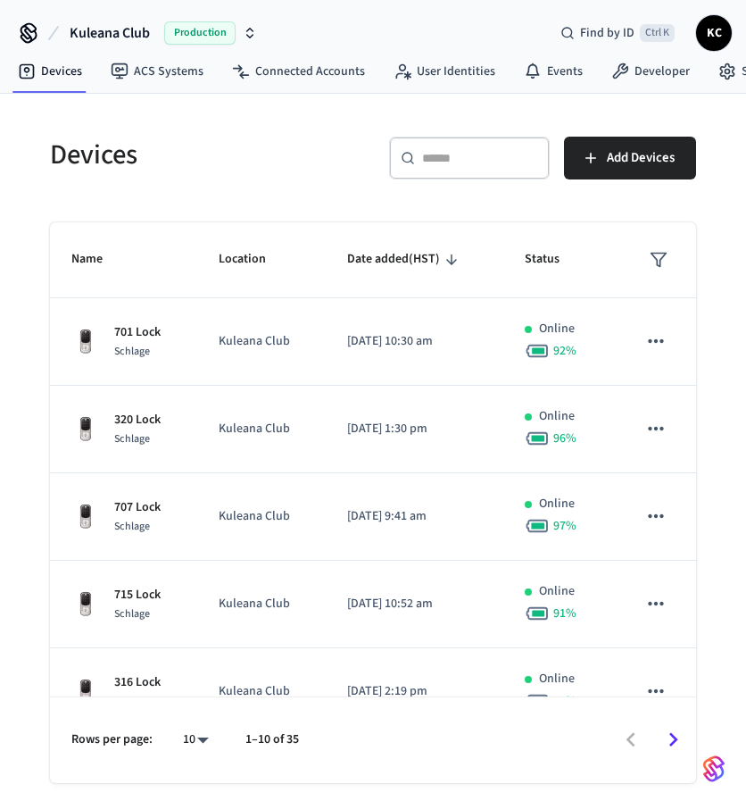
click at [453, 156] on input "text" at bounding box center [480, 158] width 116 height 18
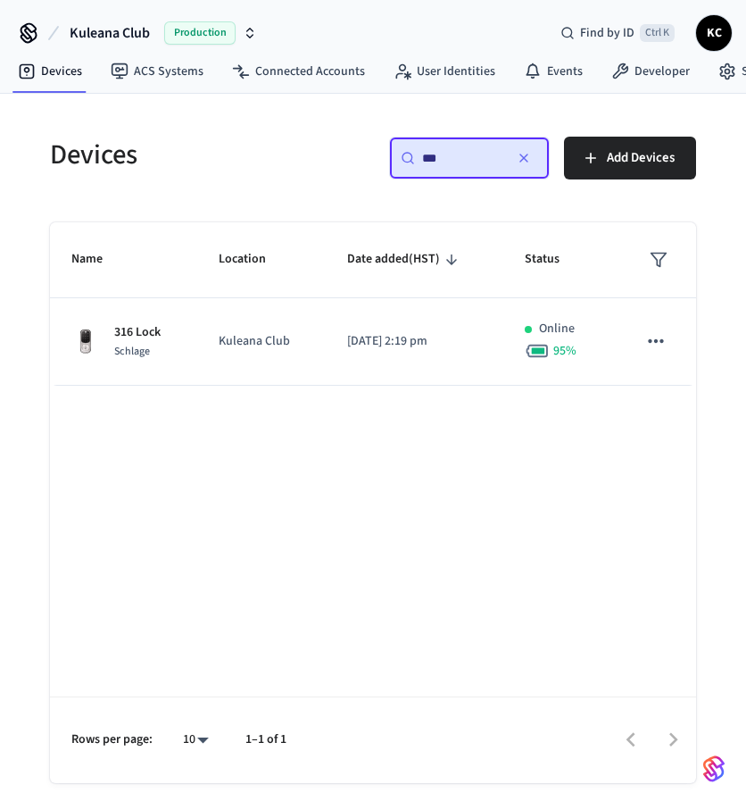
type input "***"
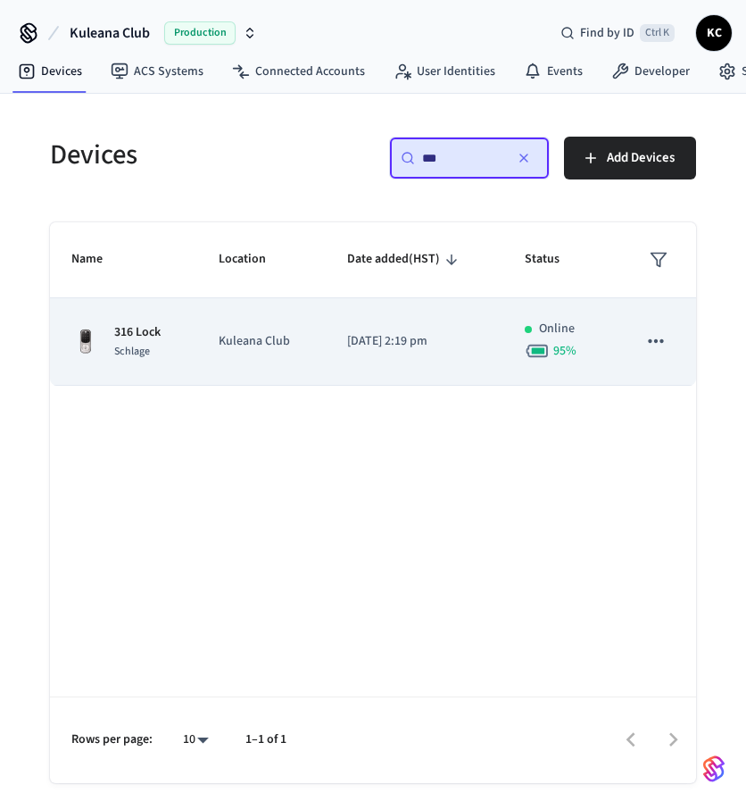
click at [299, 350] on td "Kuleana Club" at bounding box center [261, 341] width 128 height 87
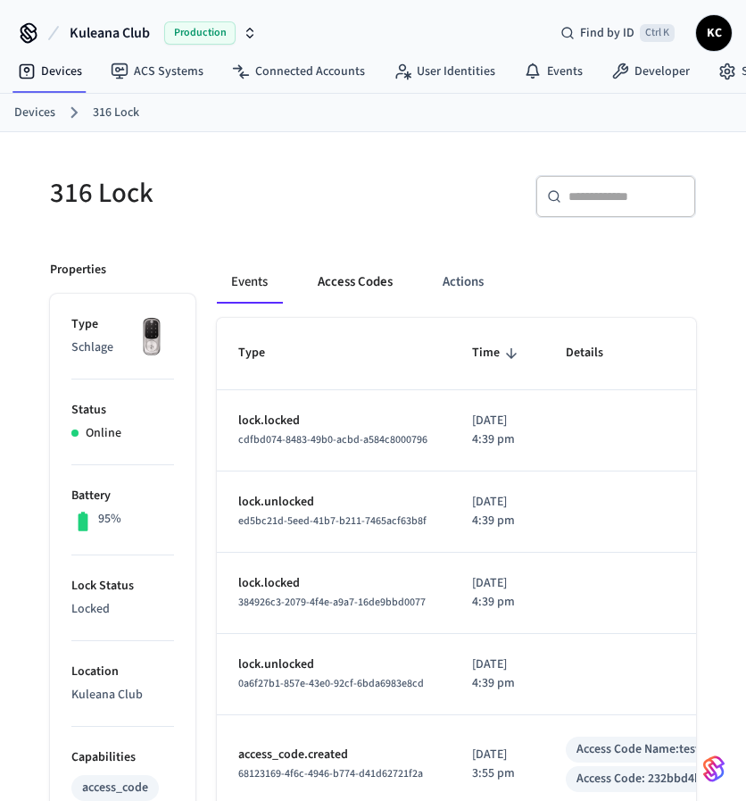
click at [362, 287] on button "Access Codes" at bounding box center [355, 282] width 104 height 43
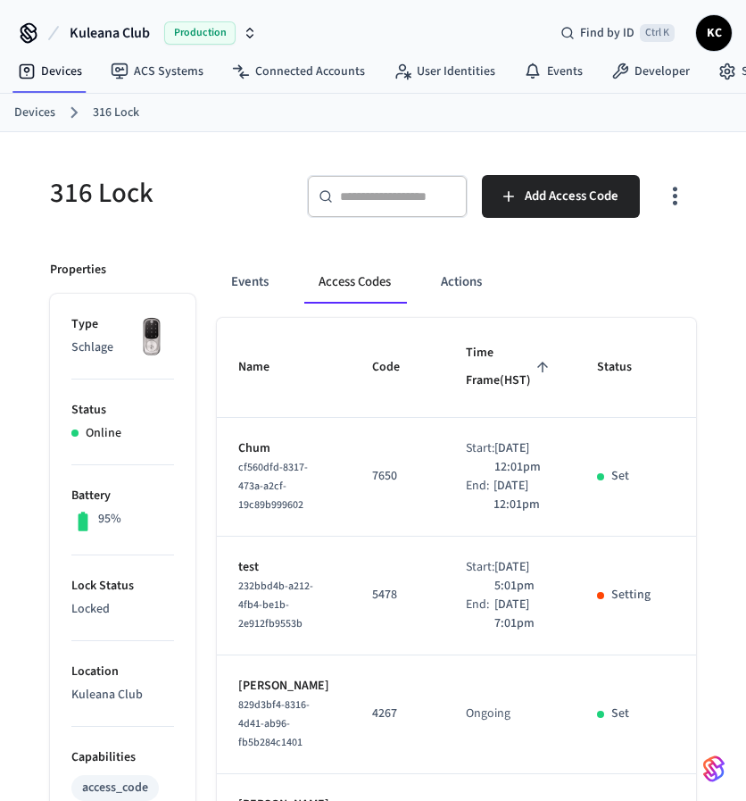
click at [414, 655] on td "5478" at bounding box center [398, 595] width 94 height 119
click at [259, 276] on button "Events" at bounding box center [250, 282] width 66 height 43
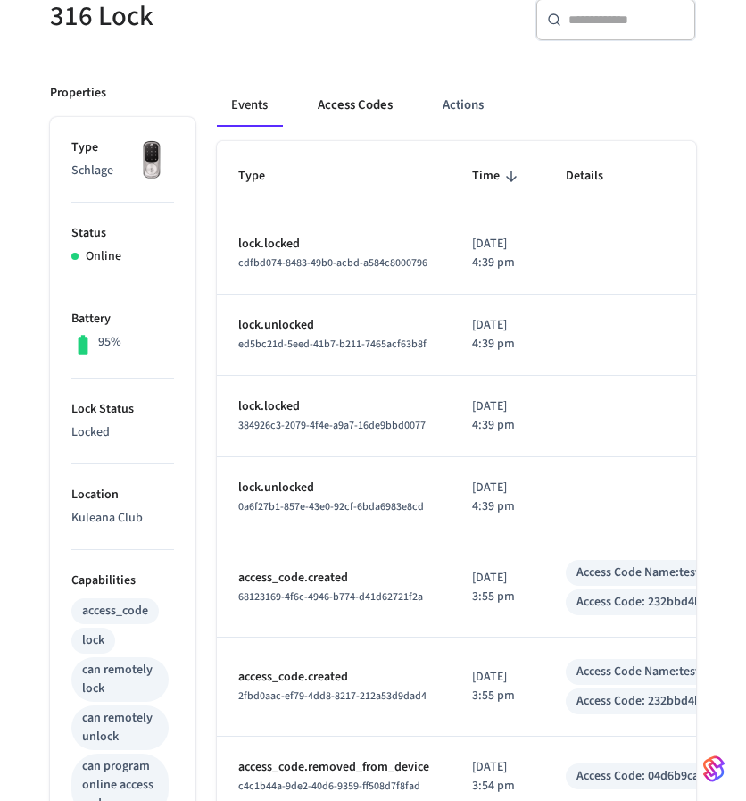
click at [345, 104] on button "Access Codes" at bounding box center [355, 105] width 104 height 43
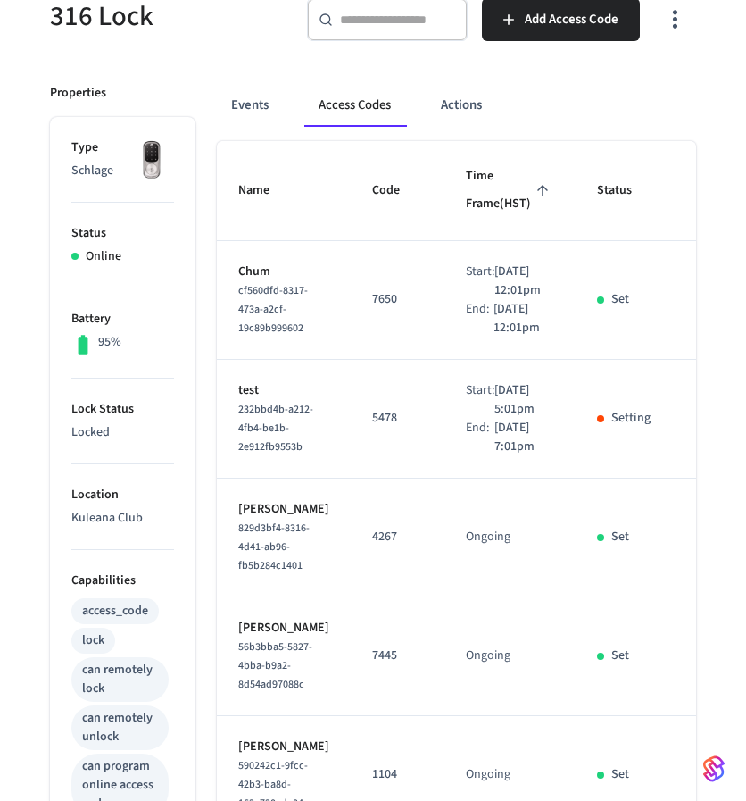
scroll to position [0, 186]
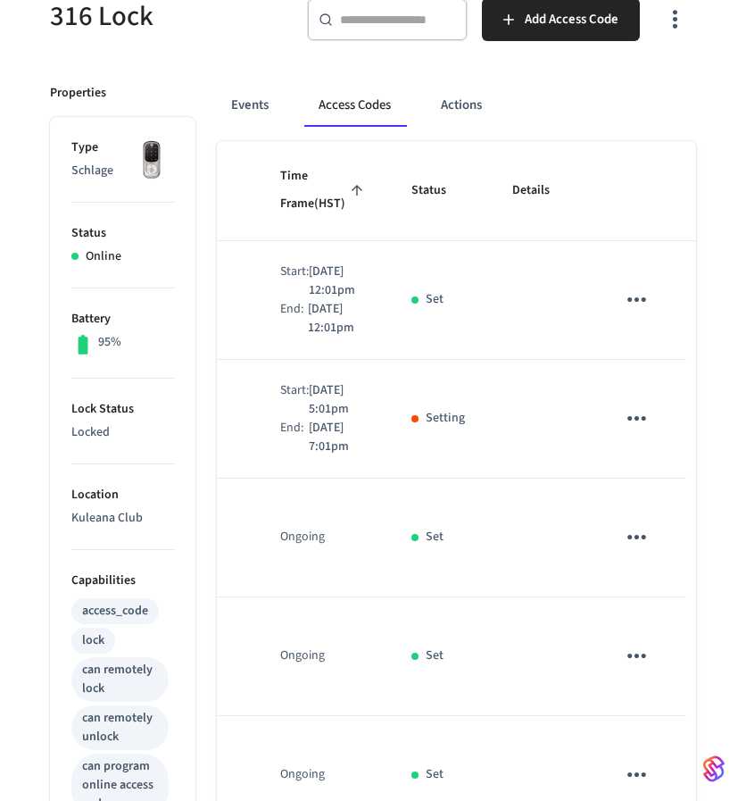
click at [623, 432] on icon "sticky table" at bounding box center [637, 418] width 28 height 28
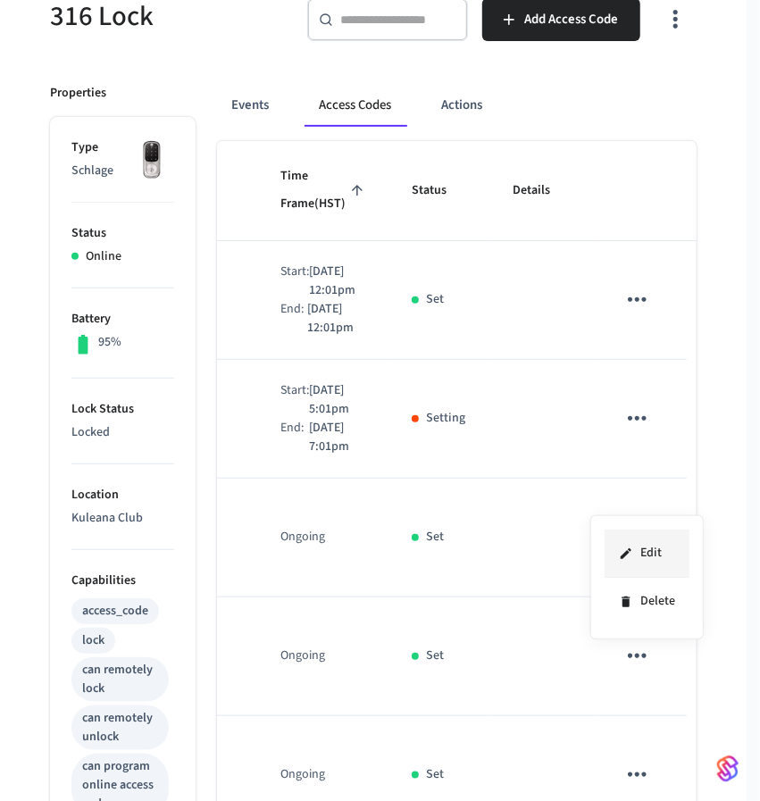
click at [646, 556] on li "Edit" at bounding box center [646, 553] width 85 height 48
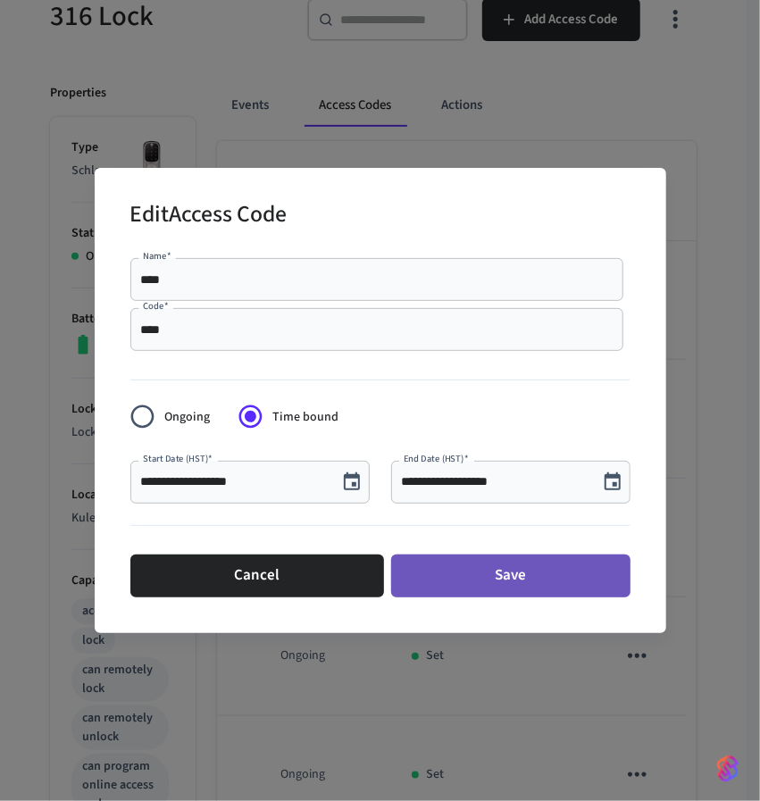
click at [523, 571] on button "Save" at bounding box center [510, 575] width 239 height 43
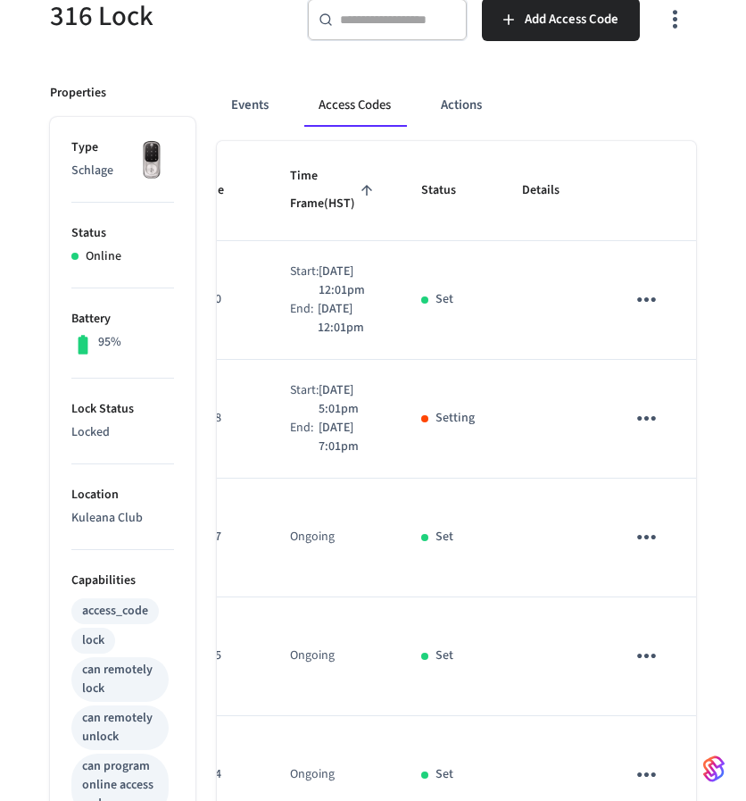
scroll to position [0, 0]
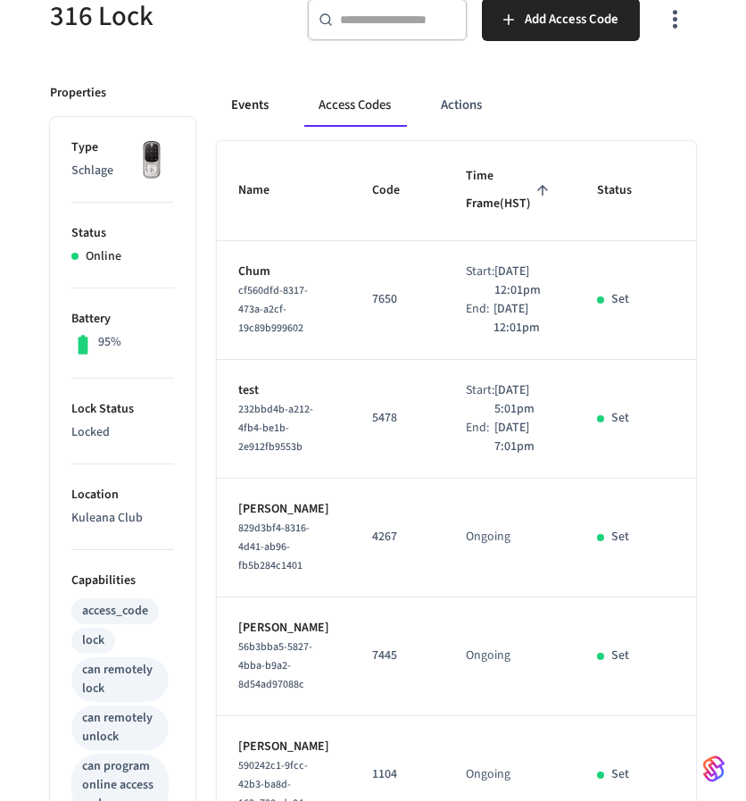
click at [235, 101] on button "Events" at bounding box center [250, 105] width 66 height 43
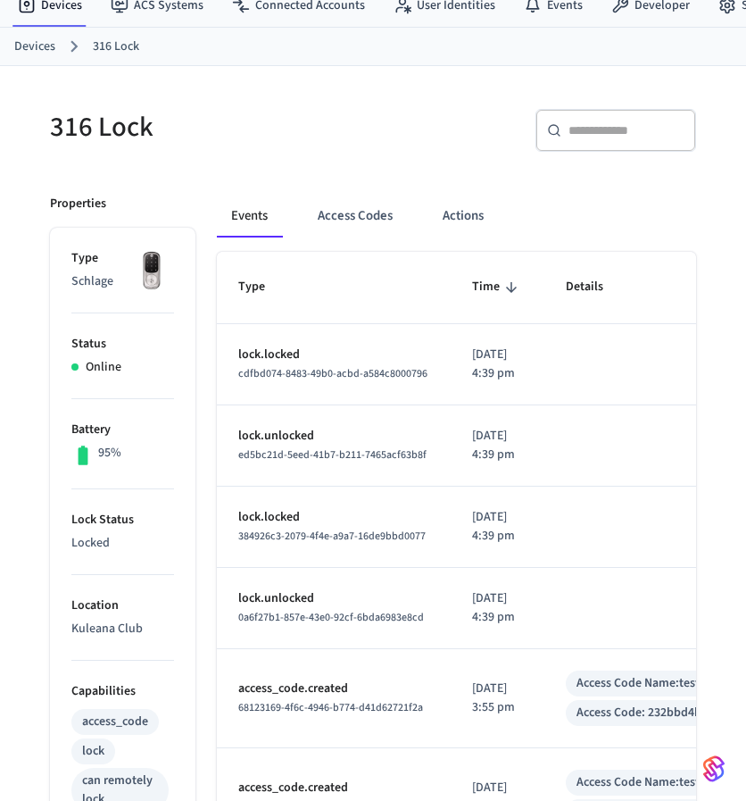
scroll to position [87, 0]
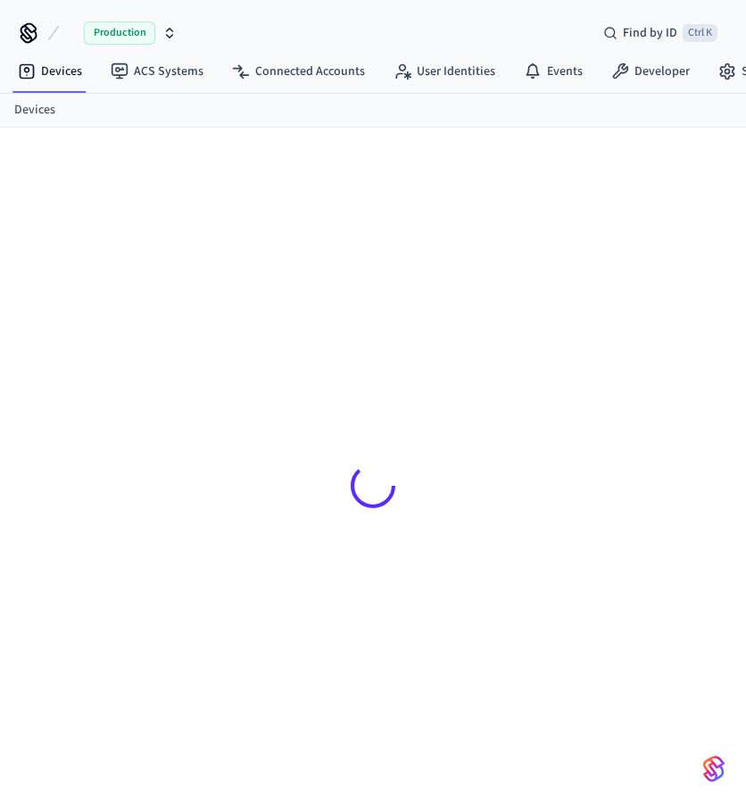
scroll to position [84, 0]
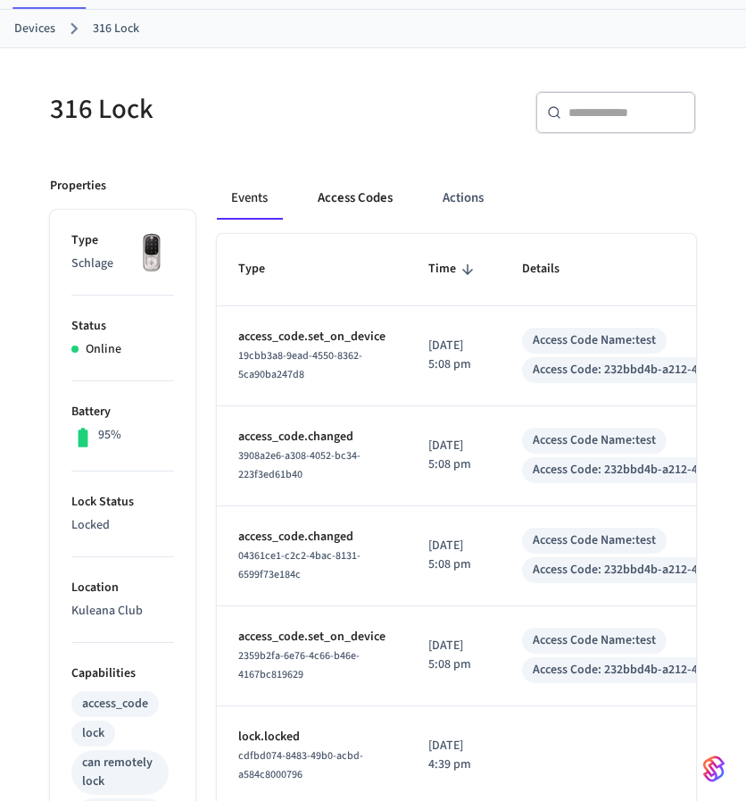
click at [345, 206] on button "Access Codes" at bounding box center [355, 198] width 104 height 43
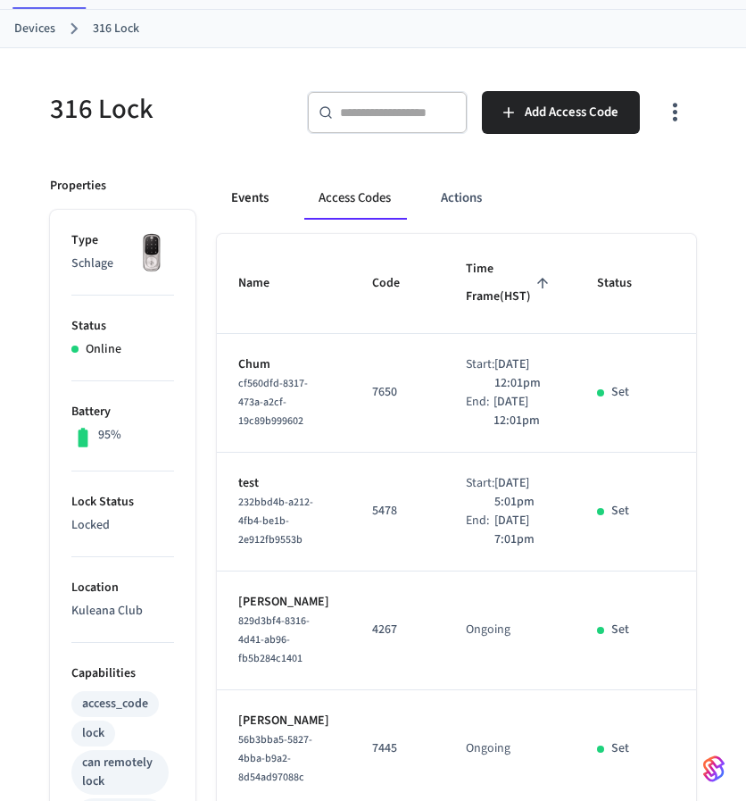
click at [261, 199] on button "Events" at bounding box center [250, 198] width 66 height 43
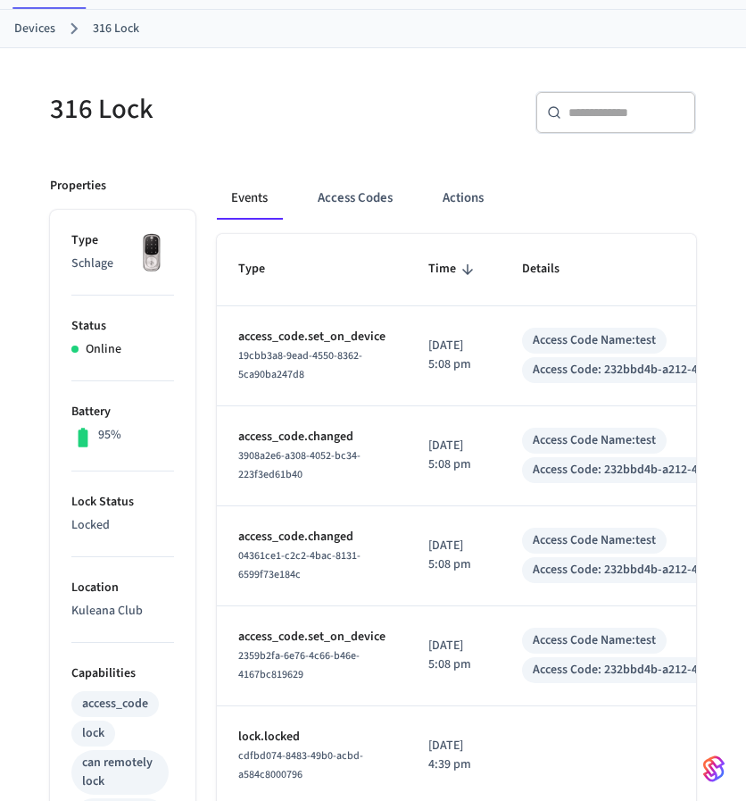
click at [25, 27] on link "Devices" at bounding box center [34, 29] width 41 height 19
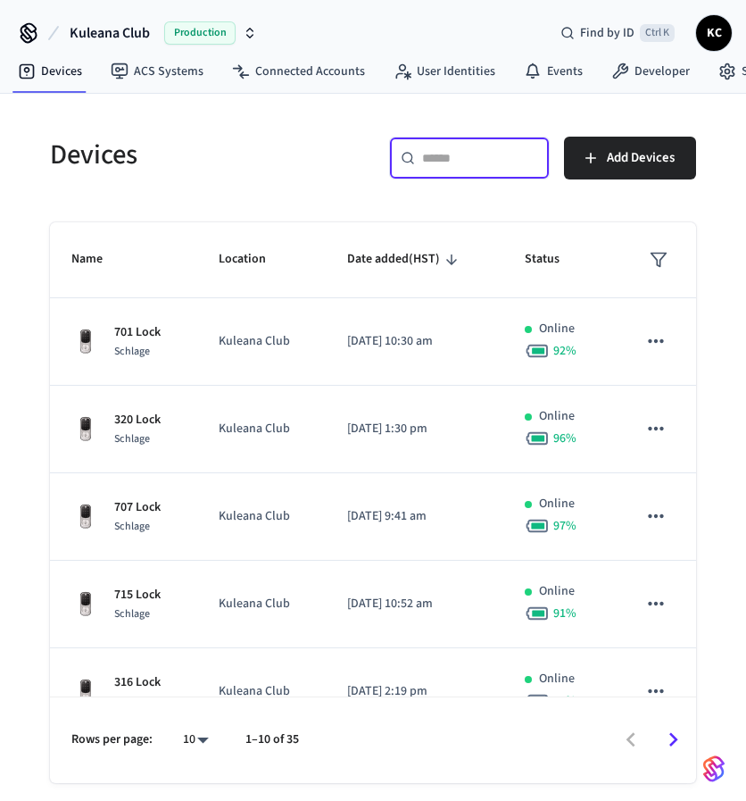
click at [462, 154] on input "text" at bounding box center [480, 158] width 116 height 18
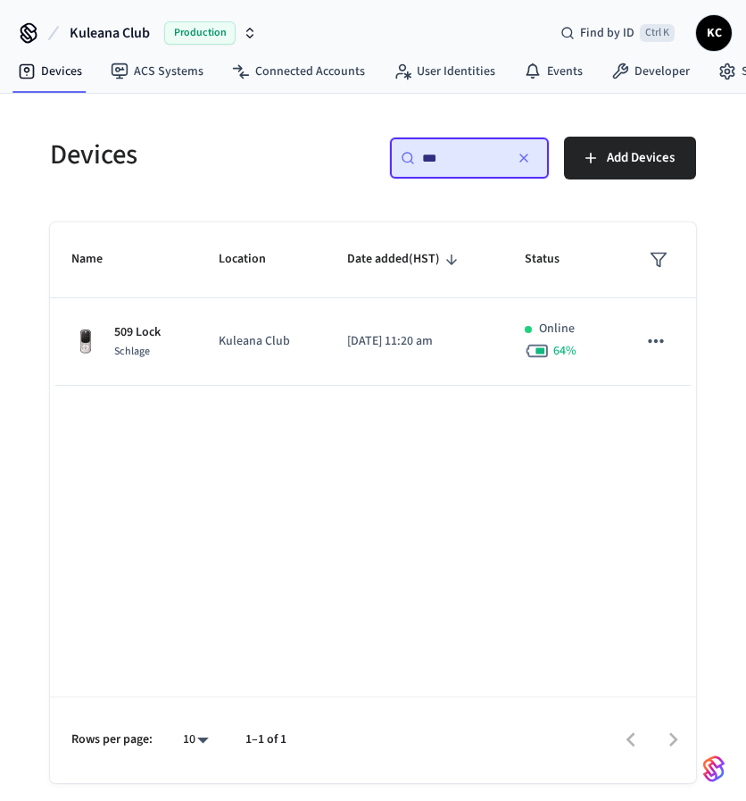
type input "***"
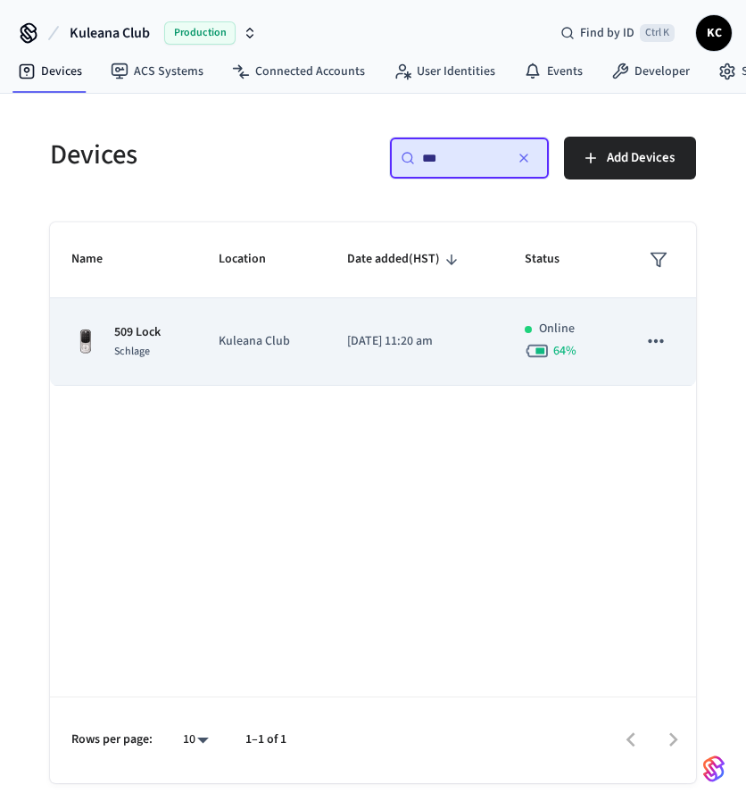
click at [237, 370] on td "Kuleana Club" at bounding box center [261, 341] width 128 height 87
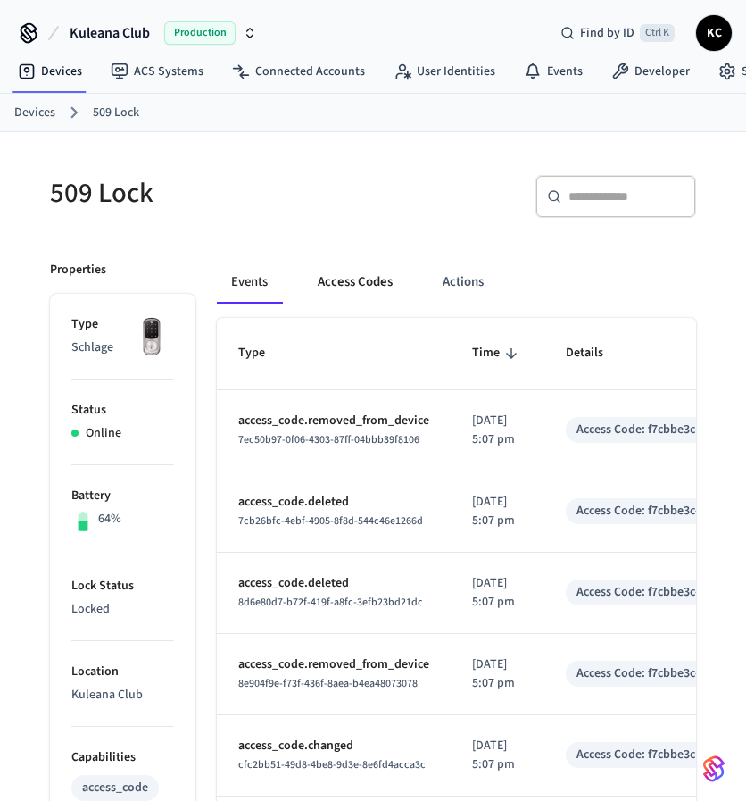
click at [355, 283] on button "Access Codes" at bounding box center [355, 282] width 104 height 43
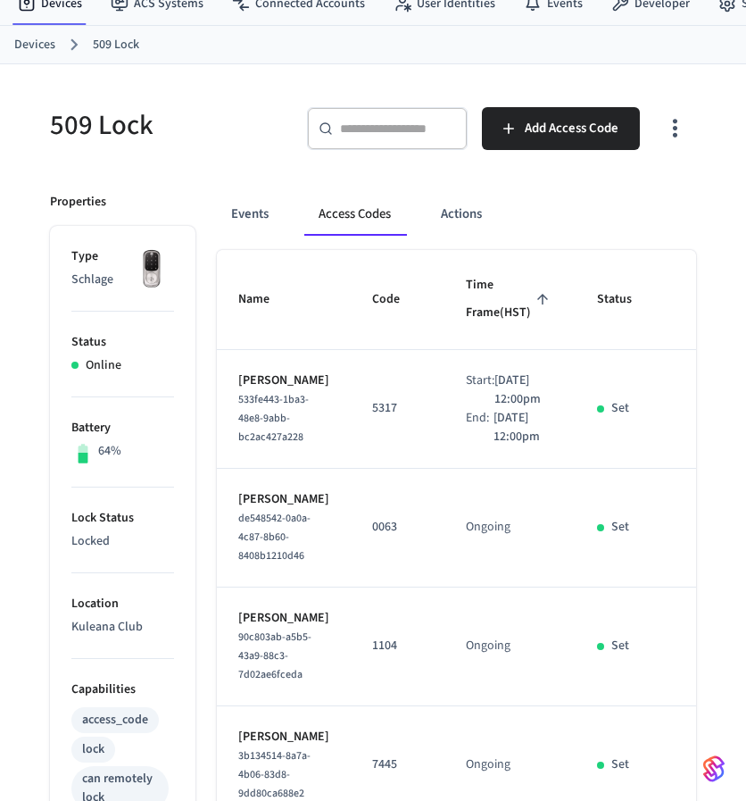
scroll to position [69, 0]
click at [251, 208] on button "Events" at bounding box center [250, 213] width 66 height 43
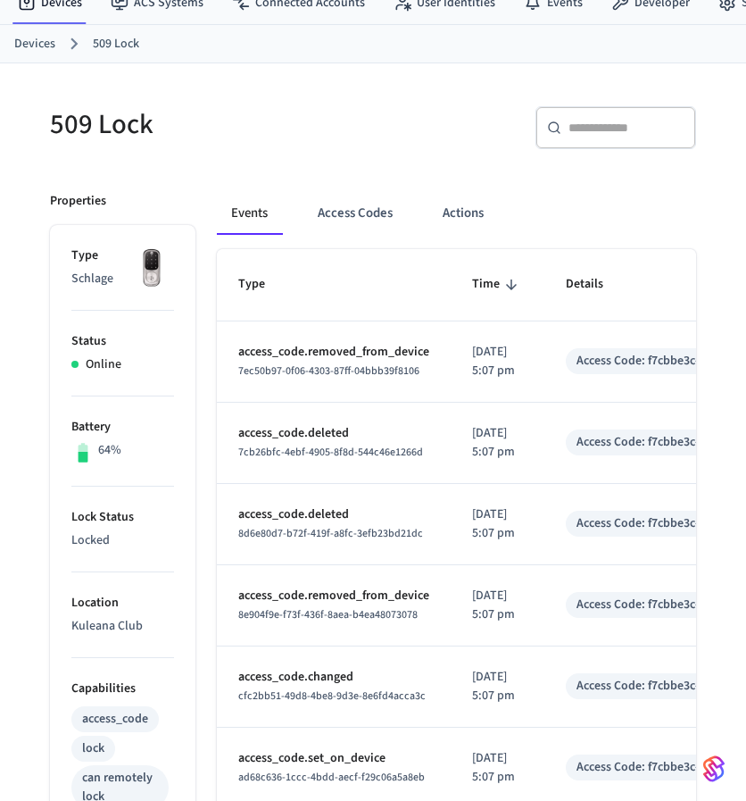
click at [39, 46] on link "Devices" at bounding box center [34, 44] width 41 height 19
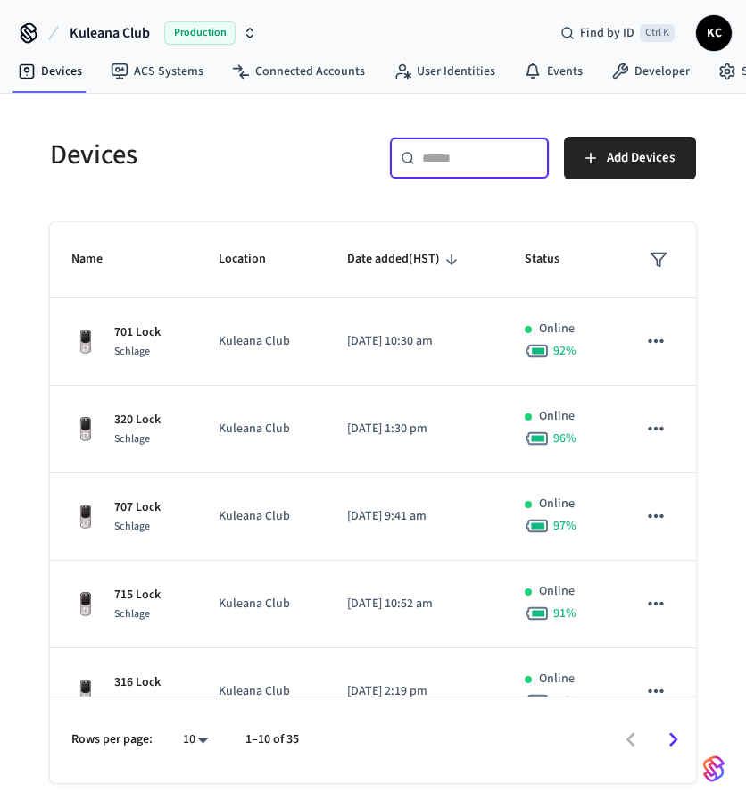
click at [468, 149] on input "text" at bounding box center [480, 158] width 116 height 18
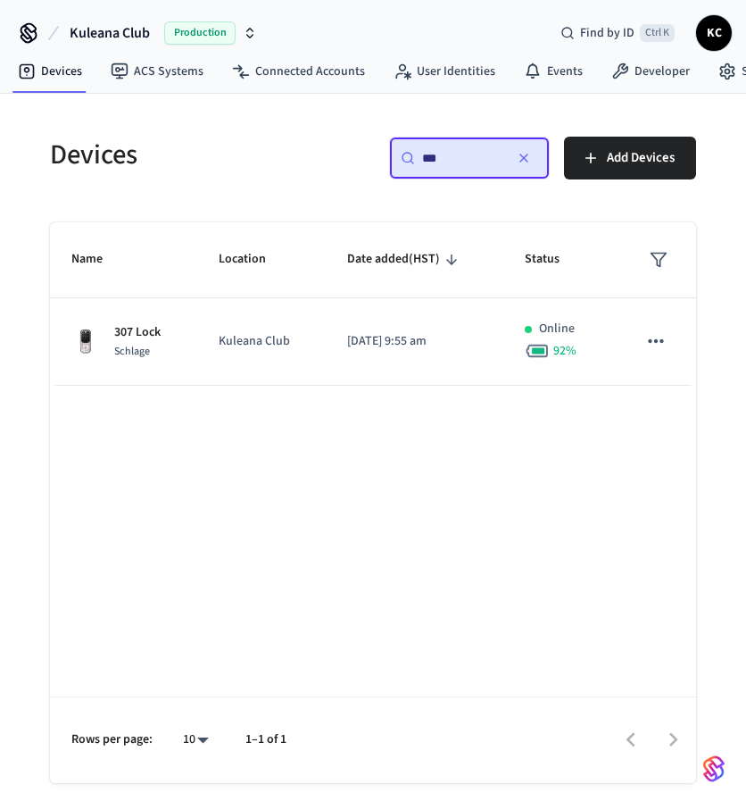
type input "***"
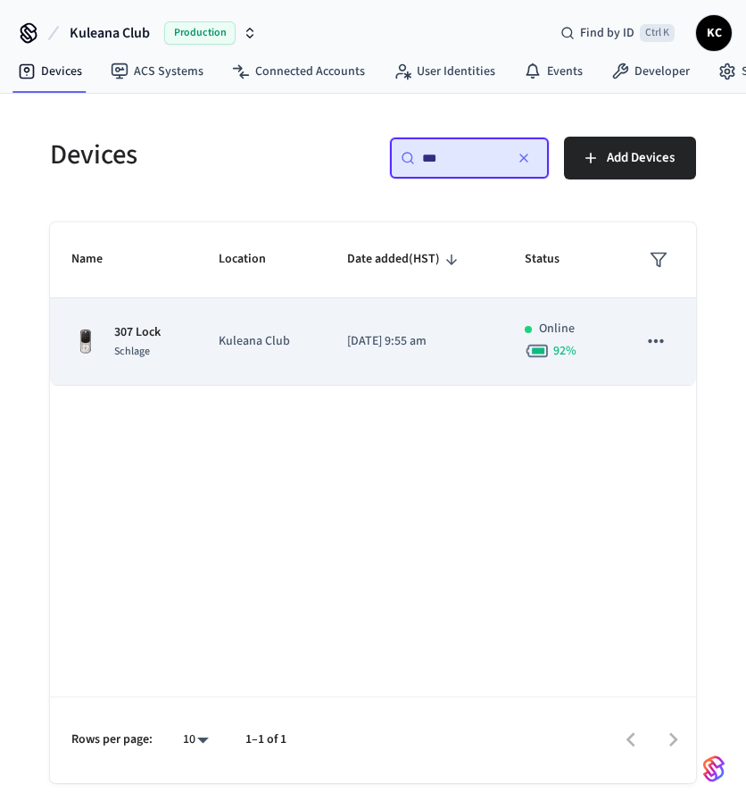
click at [303, 304] on td "Kuleana Club" at bounding box center [261, 341] width 128 height 87
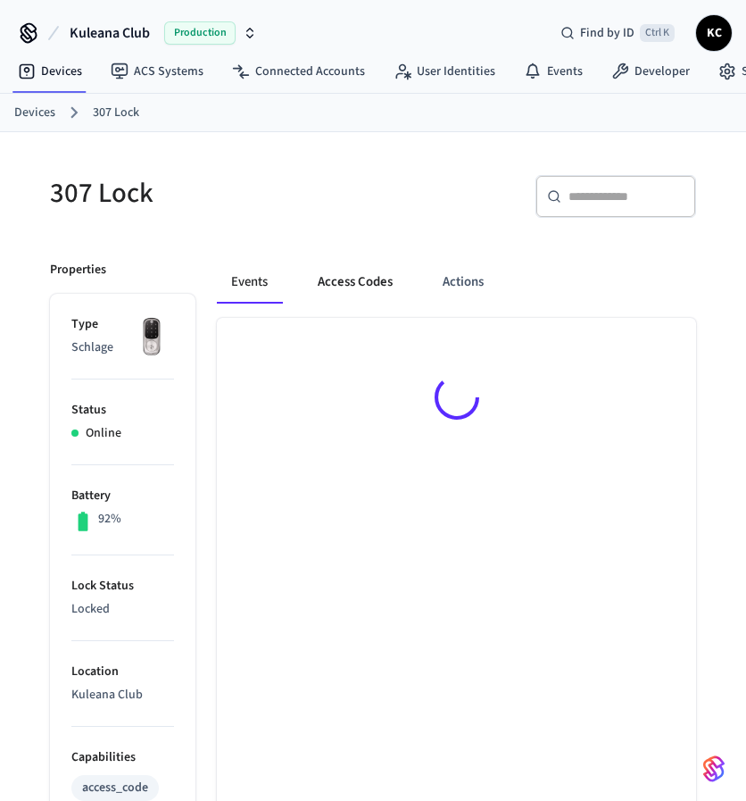
click at [327, 290] on button "Access Codes" at bounding box center [355, 282] width 104 height 43
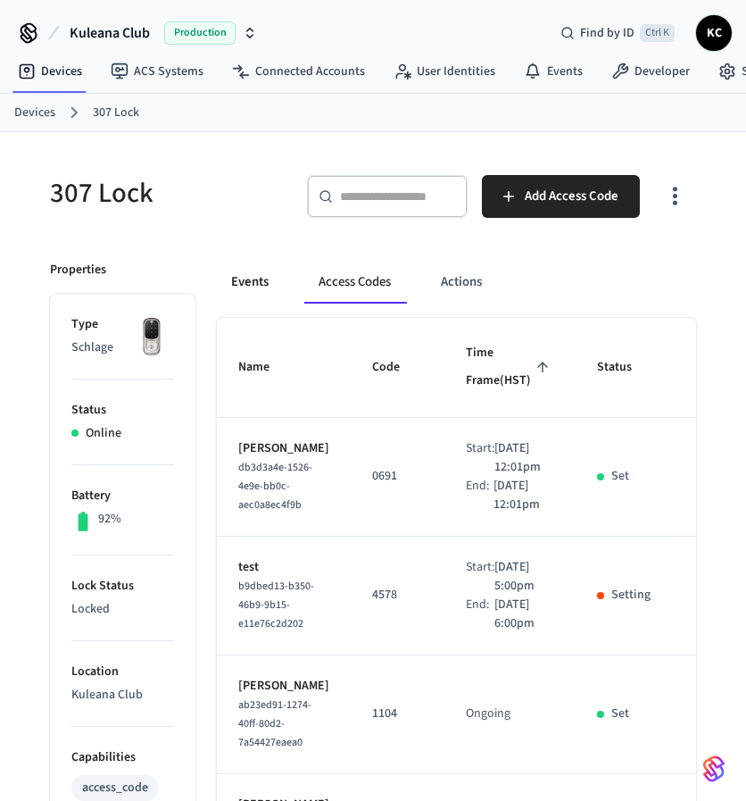
click at [254, 267] on button "Events" at bounding box center [250, 282] width 66 height 43
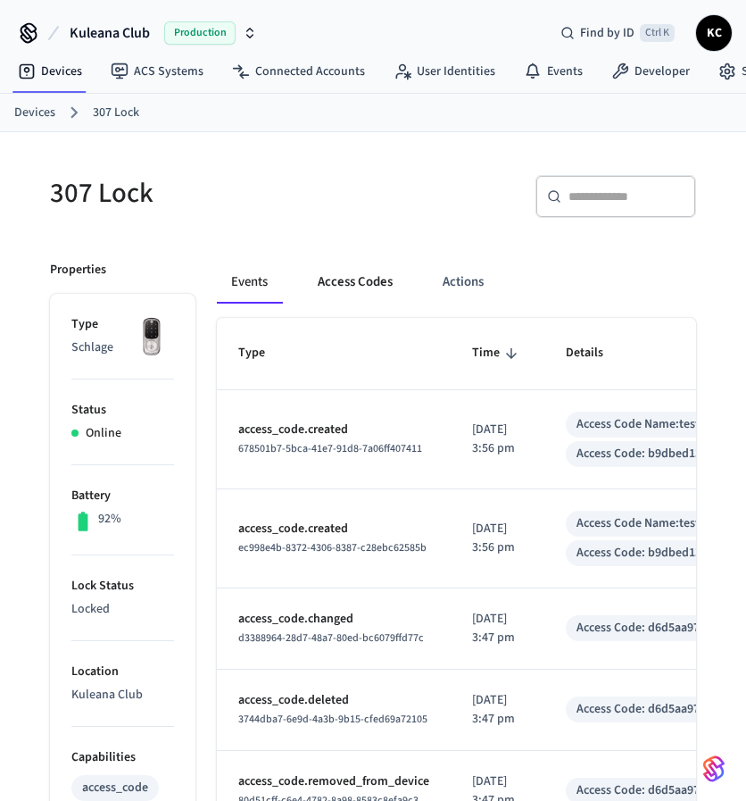
click at [341, 275] on button "Access Codes" at bounding box center [355, 282] width 104 height 43
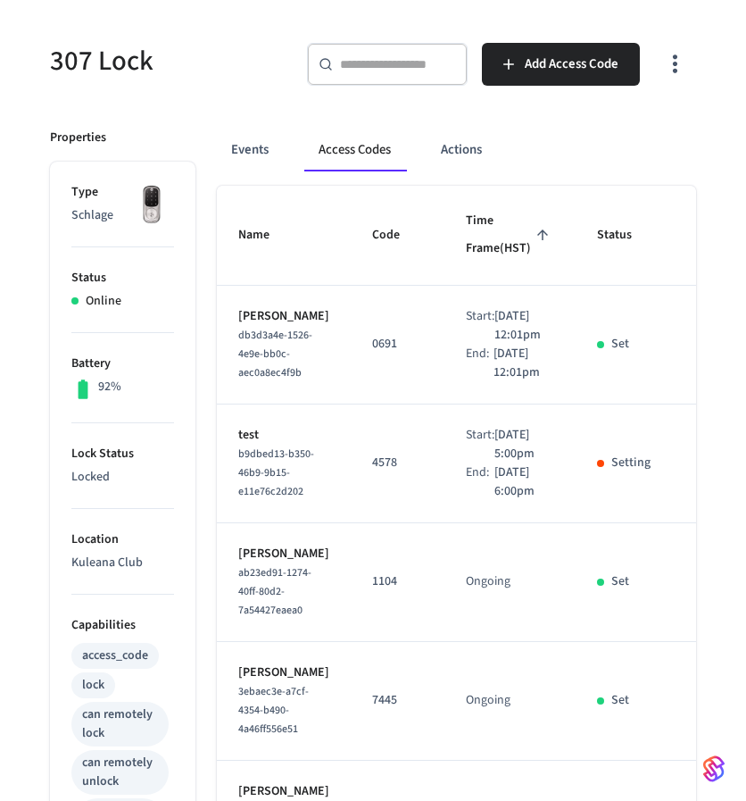
scroll to position [133, 0]
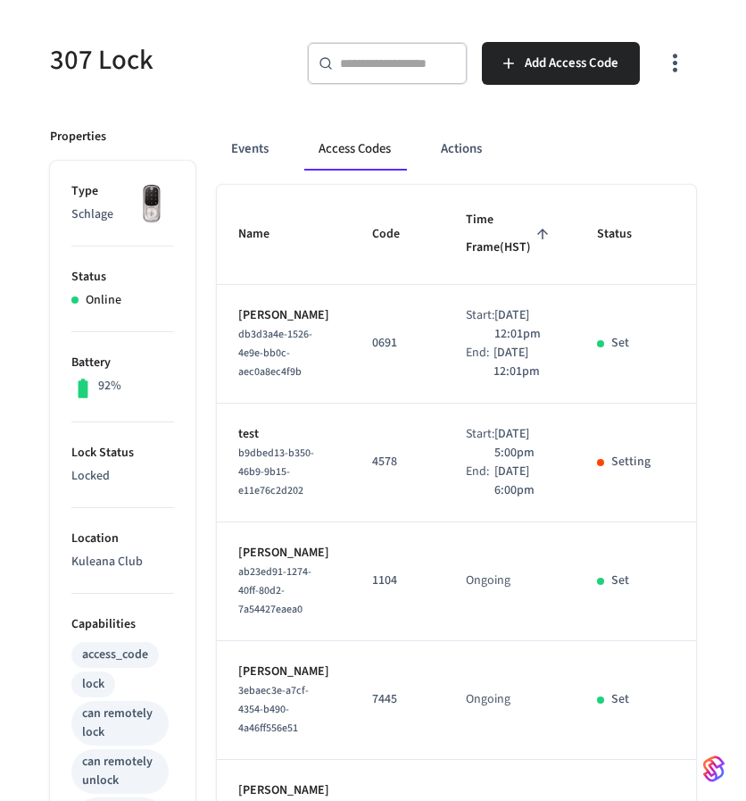
click at [536, 522] on td "Start: [DATE] 5:00pm End: [DATE] 6:00pm" at bounding box center [510, 462] width 131 height 119
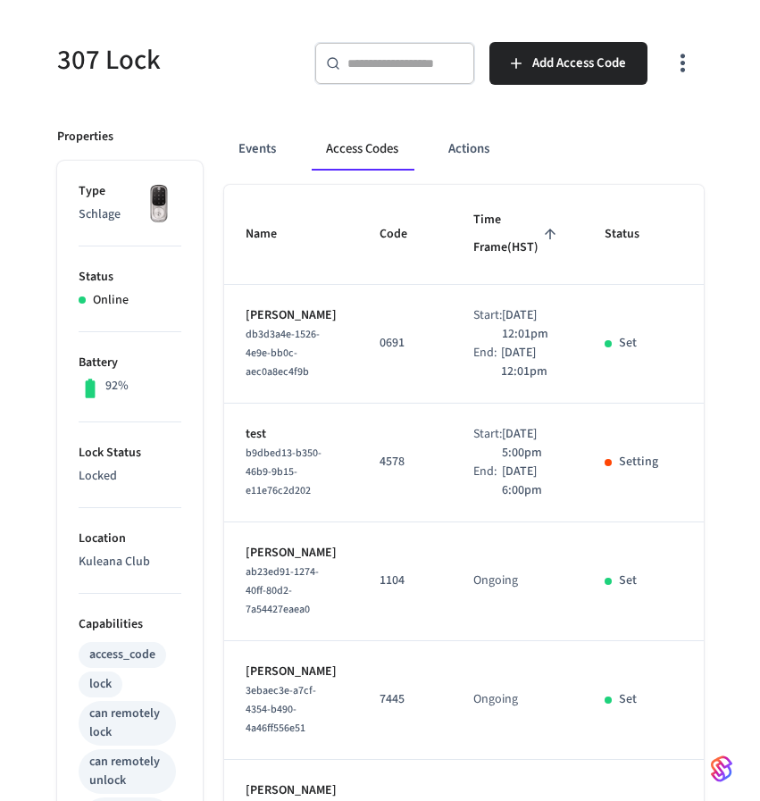
scroll to position [0, 186]
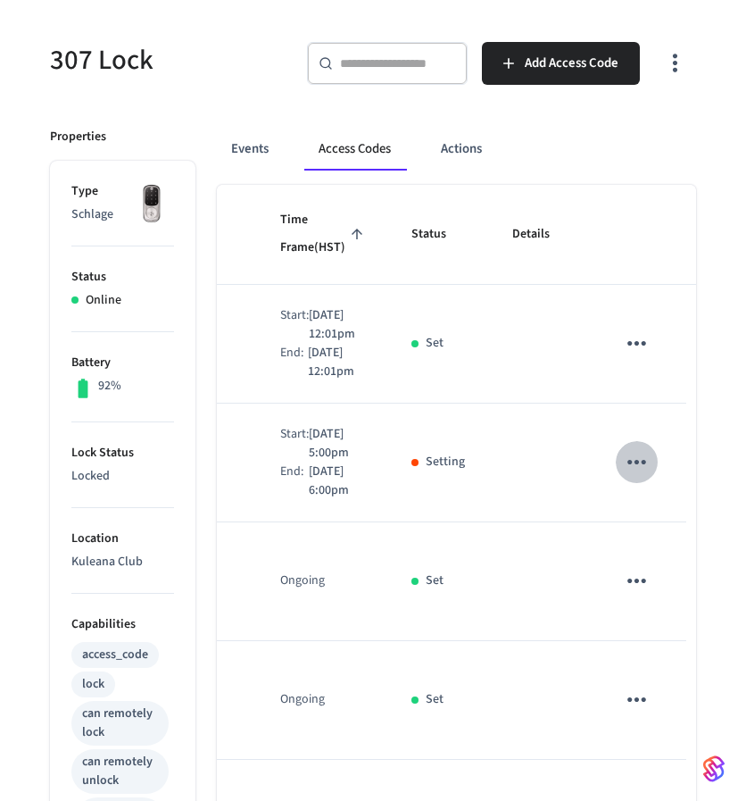
click at [623, 476] on icon "sticky table" at bounding box center [637, 462] width 28 height 28
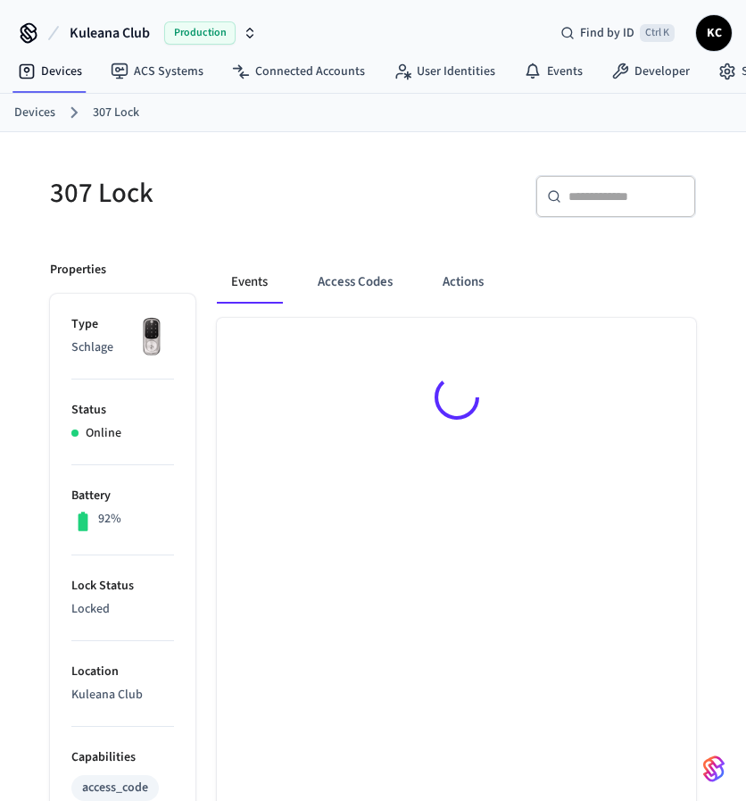
scroll to position [133, 0]
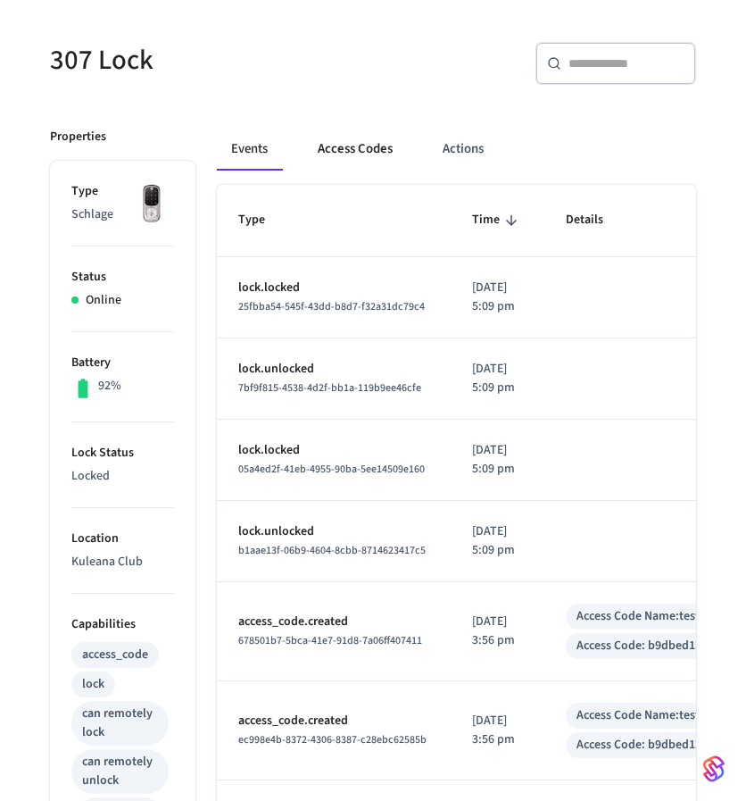
click at [348, 146] on button "Access Codes" at bounding box center [355, 149] width 104 height 43
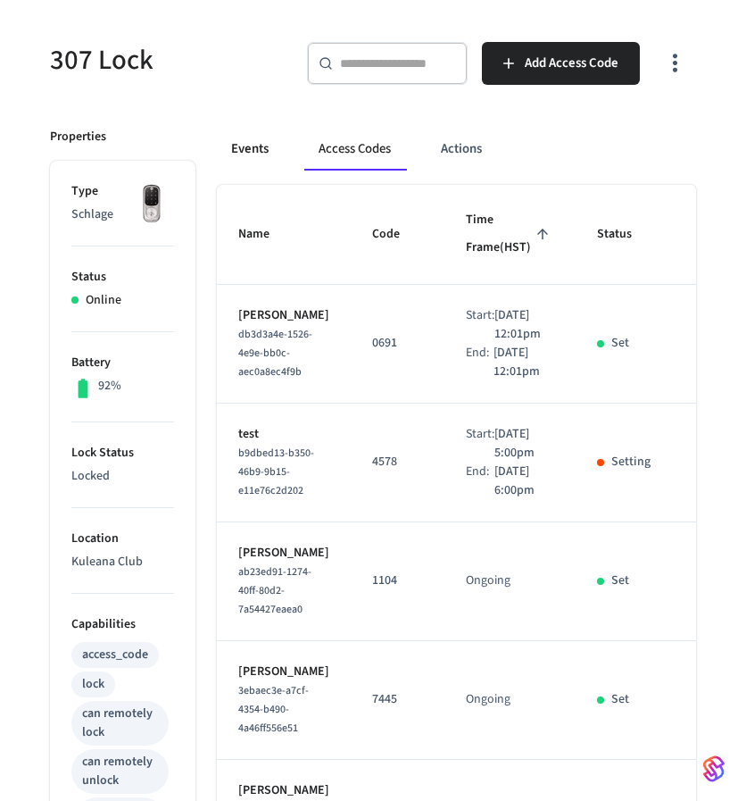
click at [259, 146] on button "Events" at bounding box center [250, 149] width 66 height 43
